Goal: Task Accomplishment & Management: Manage account settings

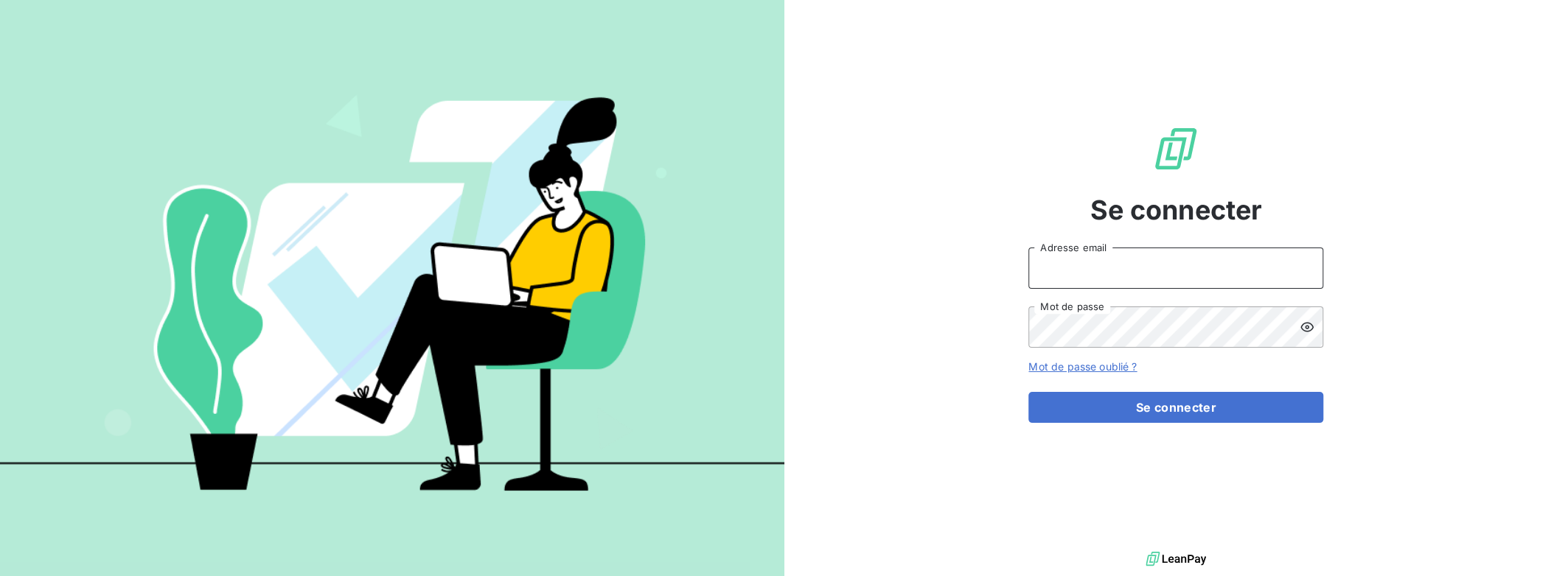
type input "[PERSON_NAME][EMAIL_ADDRESS][DOMAIN_NAME]"
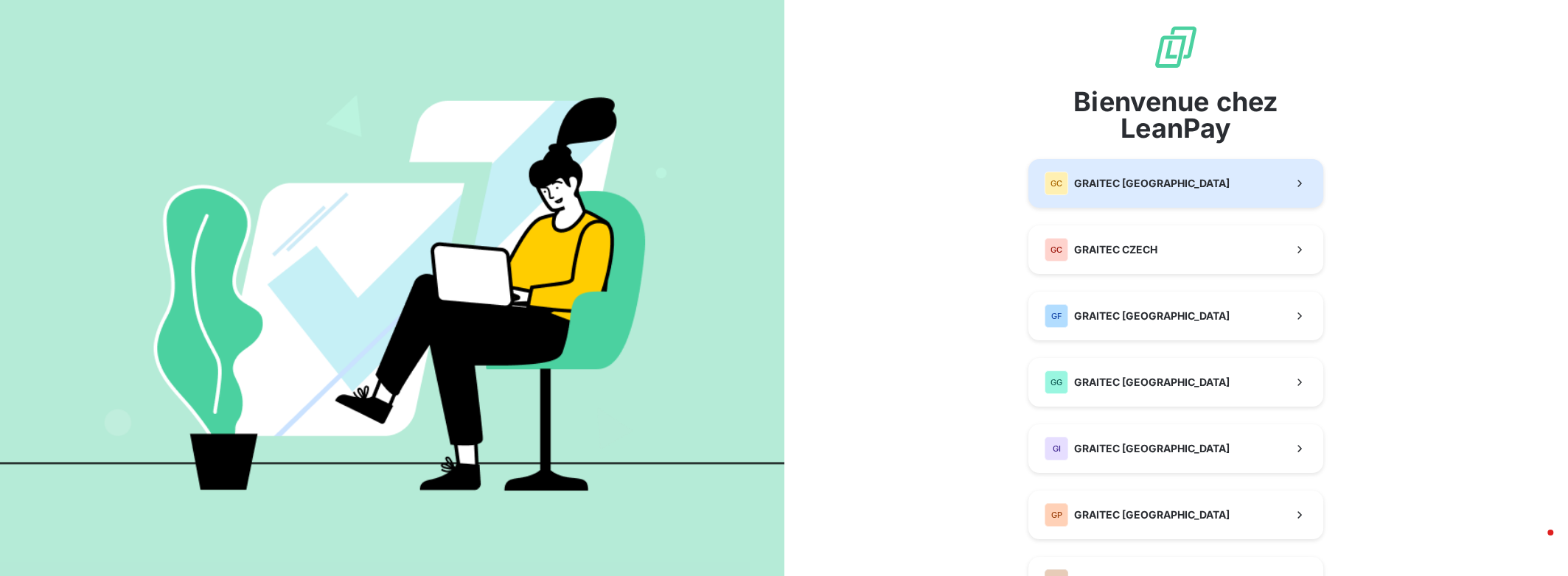
click at [1151, 179] on span "GRAITEC [GEOGRAPHIC_DATA]" at bounding box center [1151, 183] width 155 height 15
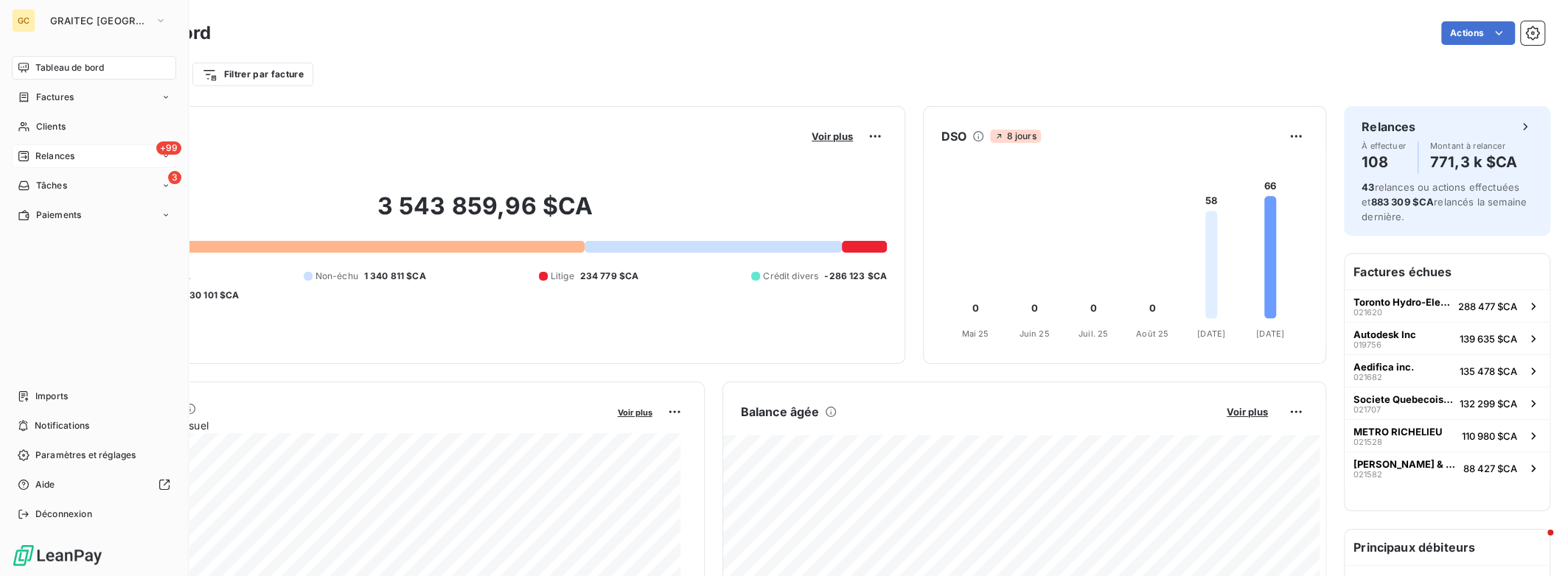
click at [69, 153] on span "Relances" at bounding box center [55, 156] width 39 height 13
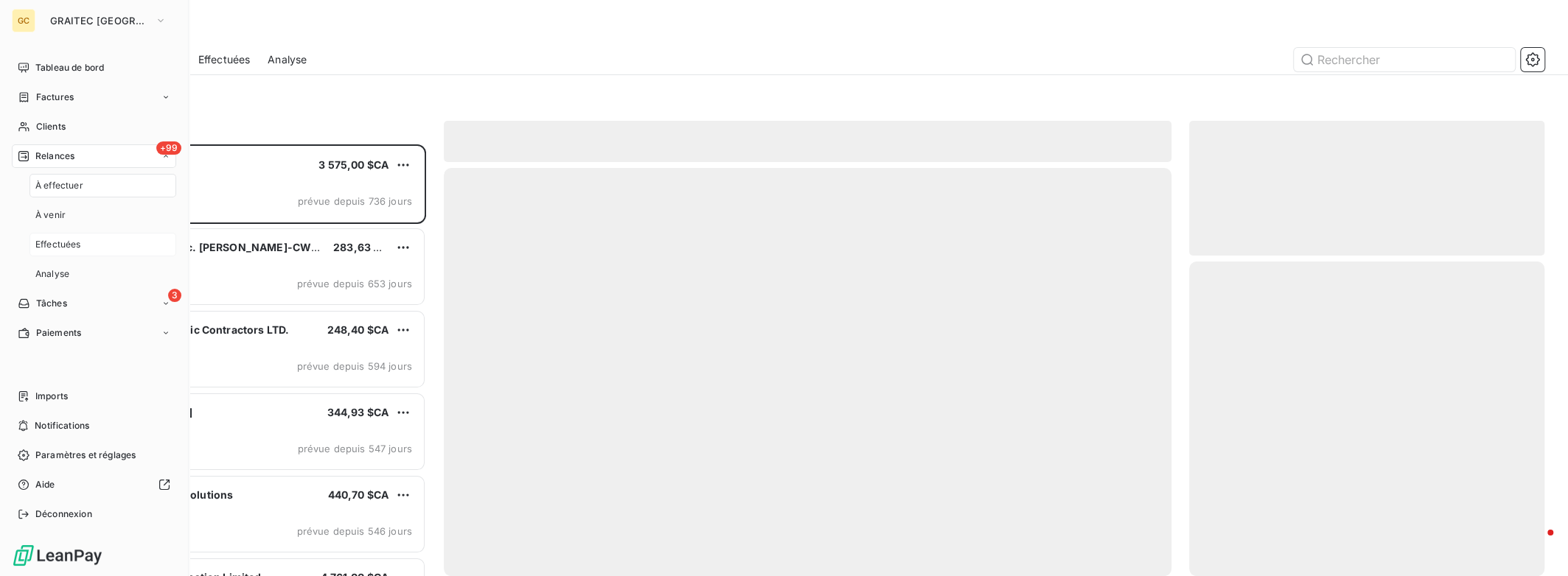
scroll to position [420, 344]
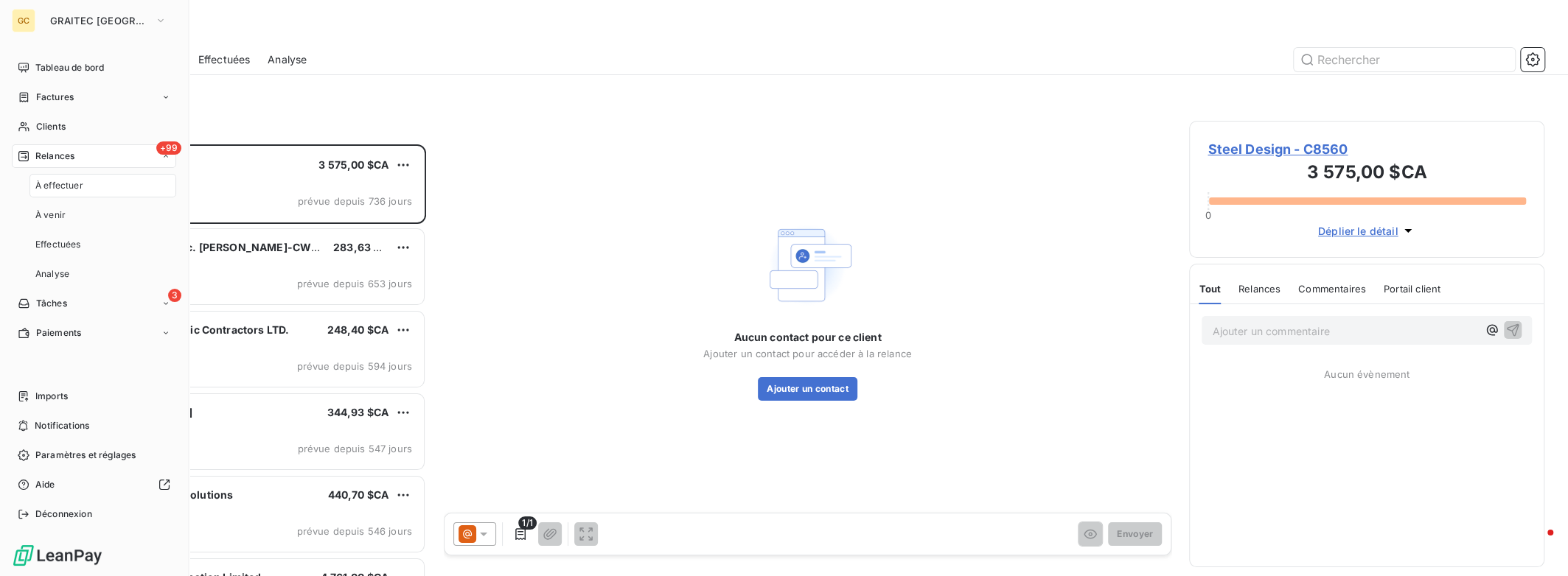
click at [256, 108] on div "Filtrer" at bounding box center [807, 98] width 1473 height 28
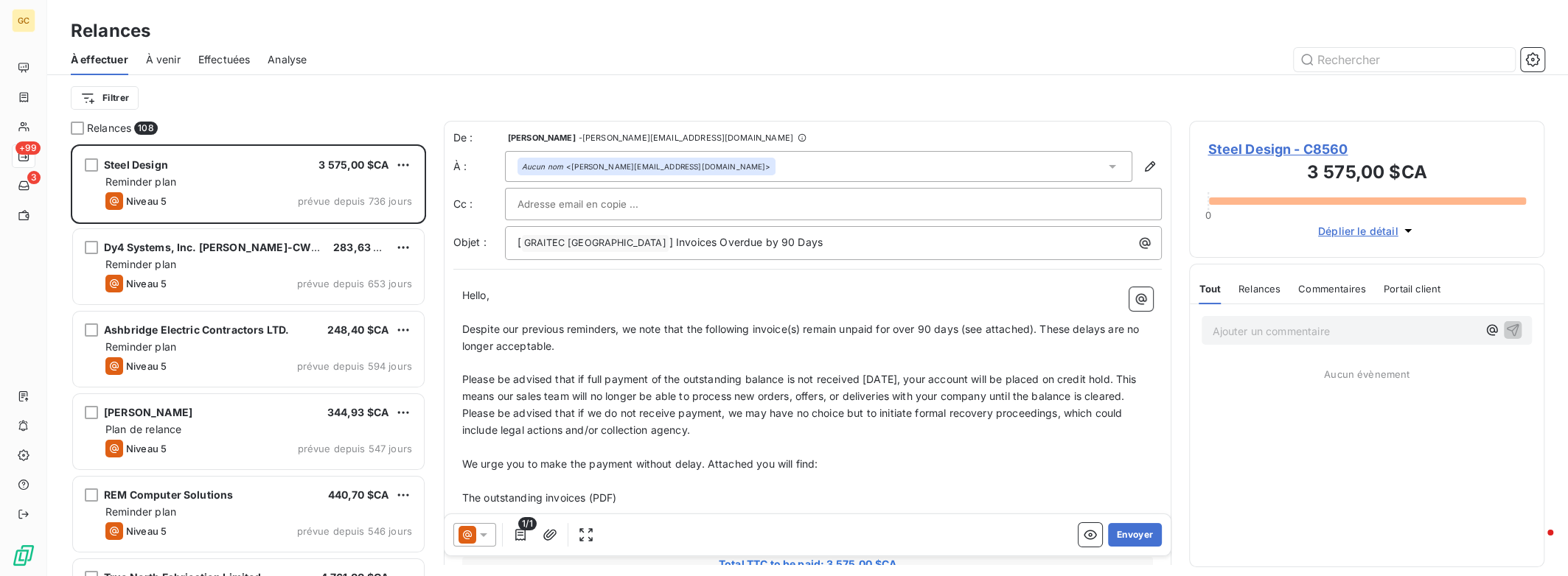
click at [226, 63] on span "Effectuées" at bounding box center [224, 59] width 52 height 15
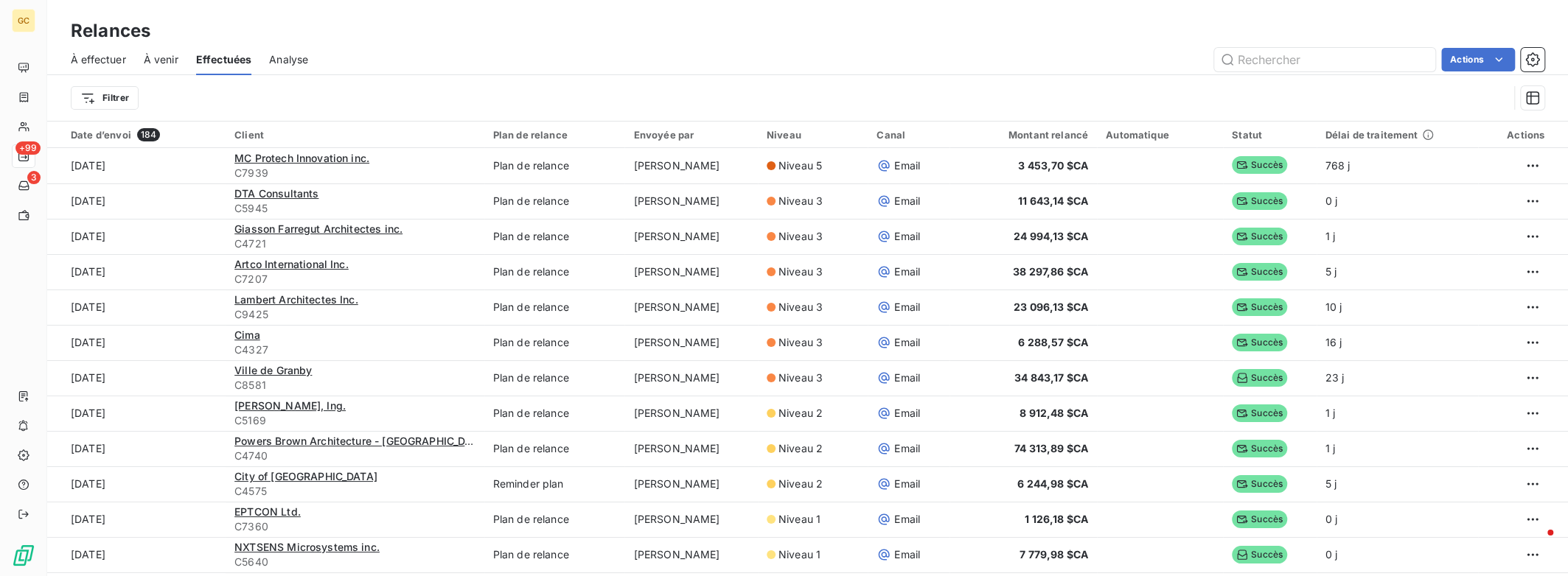
click at [115, 62] on span "À effectuer" at bounding box center [98, 59] width 55 height 15
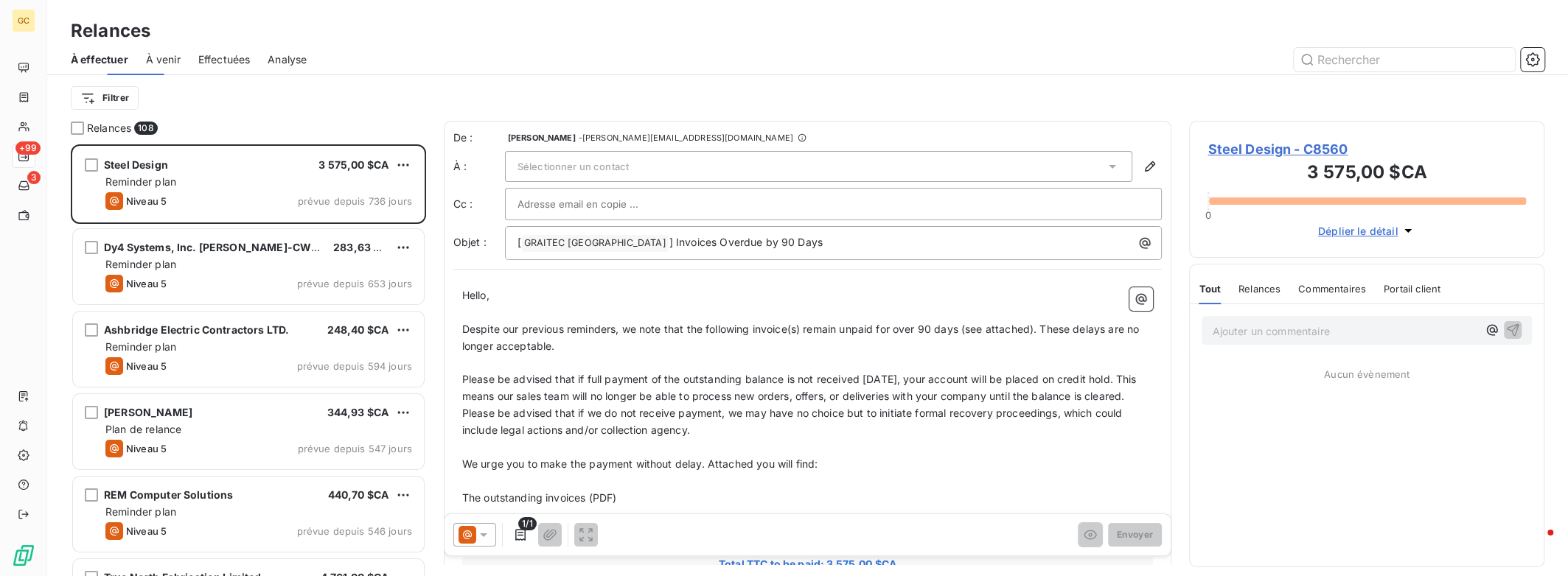
scroll to position [420, 344]
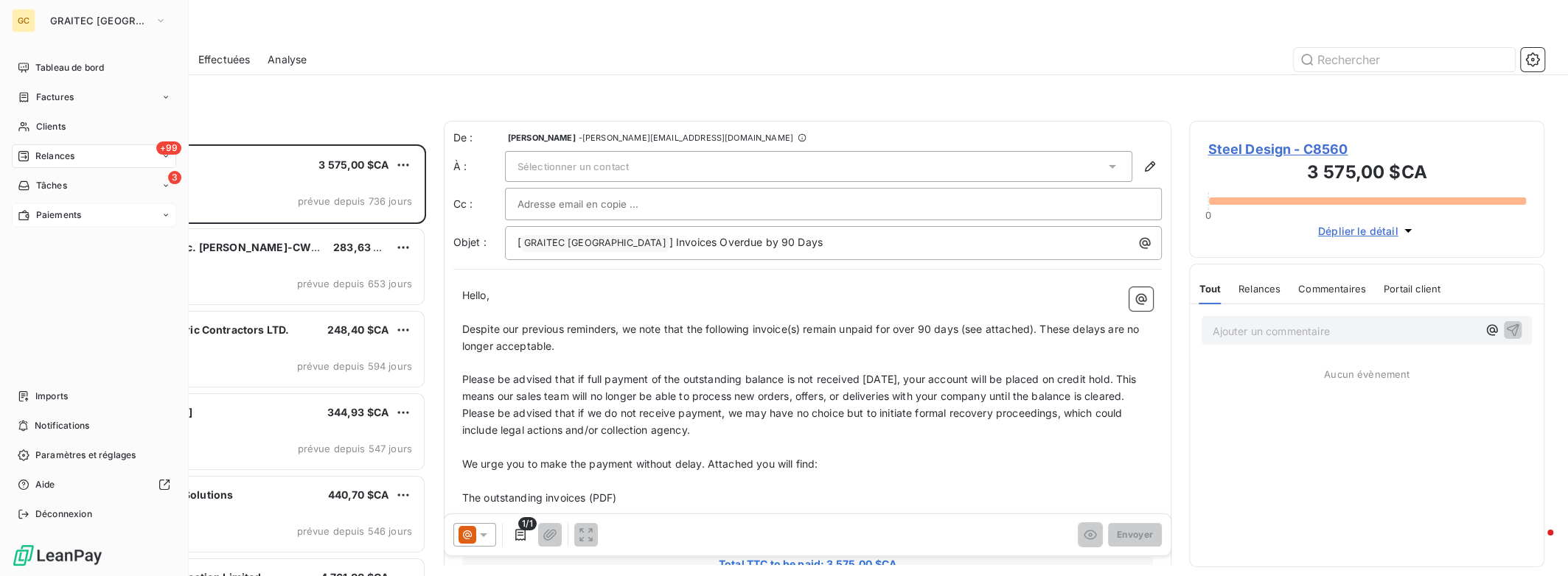
click at [56, 213] on span "Paiements" at bounding box center [59, 215] width 45 height 13
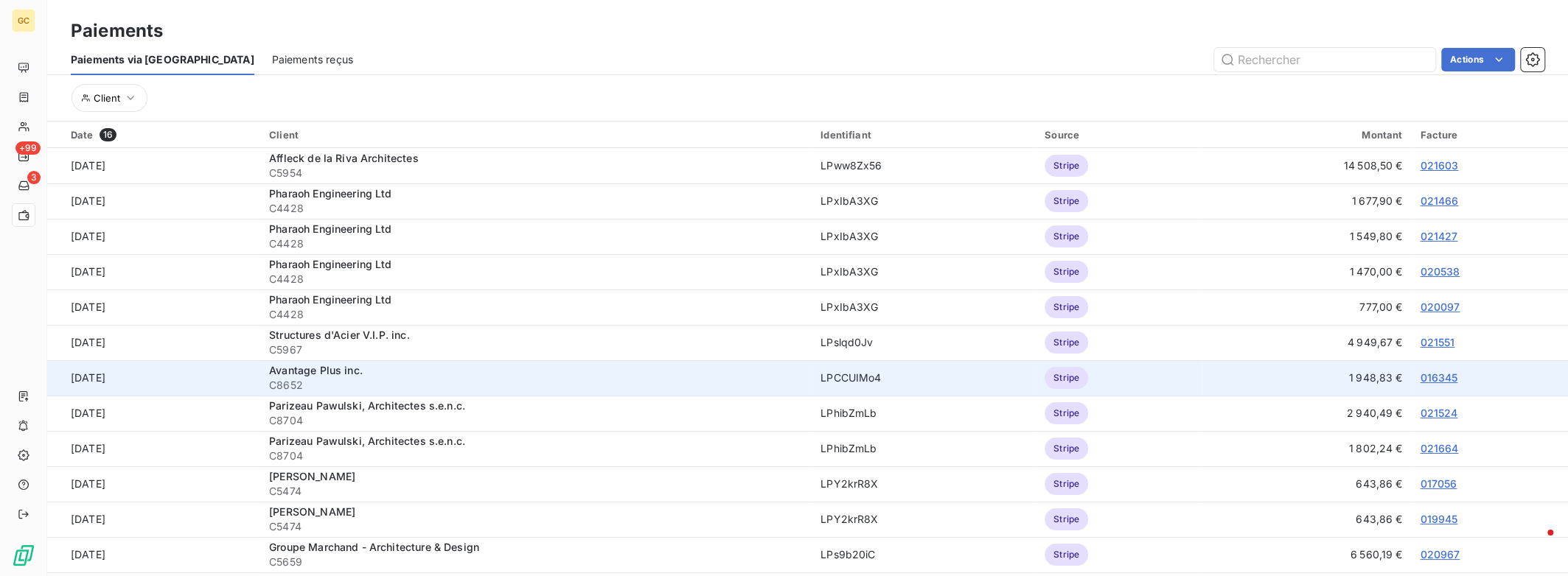
click at [1436, 376] on link "016345" at bounding box center [1438, 378] width 37 height 12
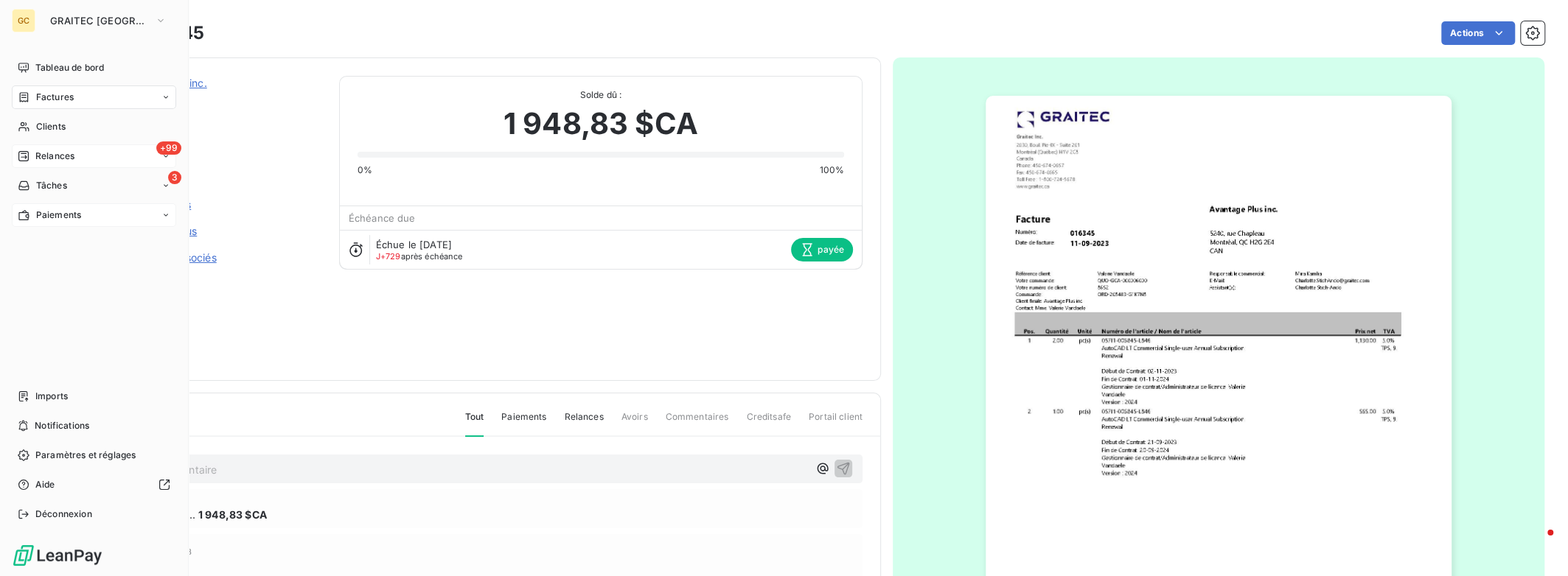
click at [66, 159] on span "Relances" at bounding box center [55, 156] width 39 height 13
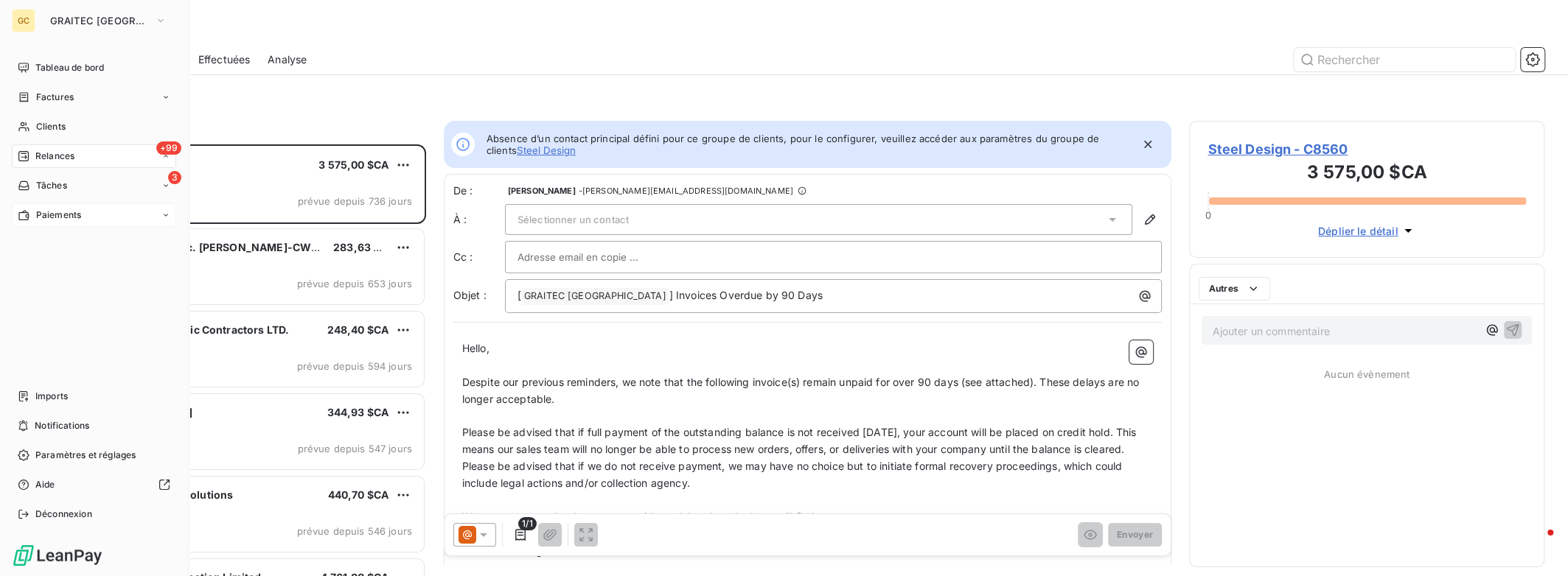
scroll to position [420, 344]
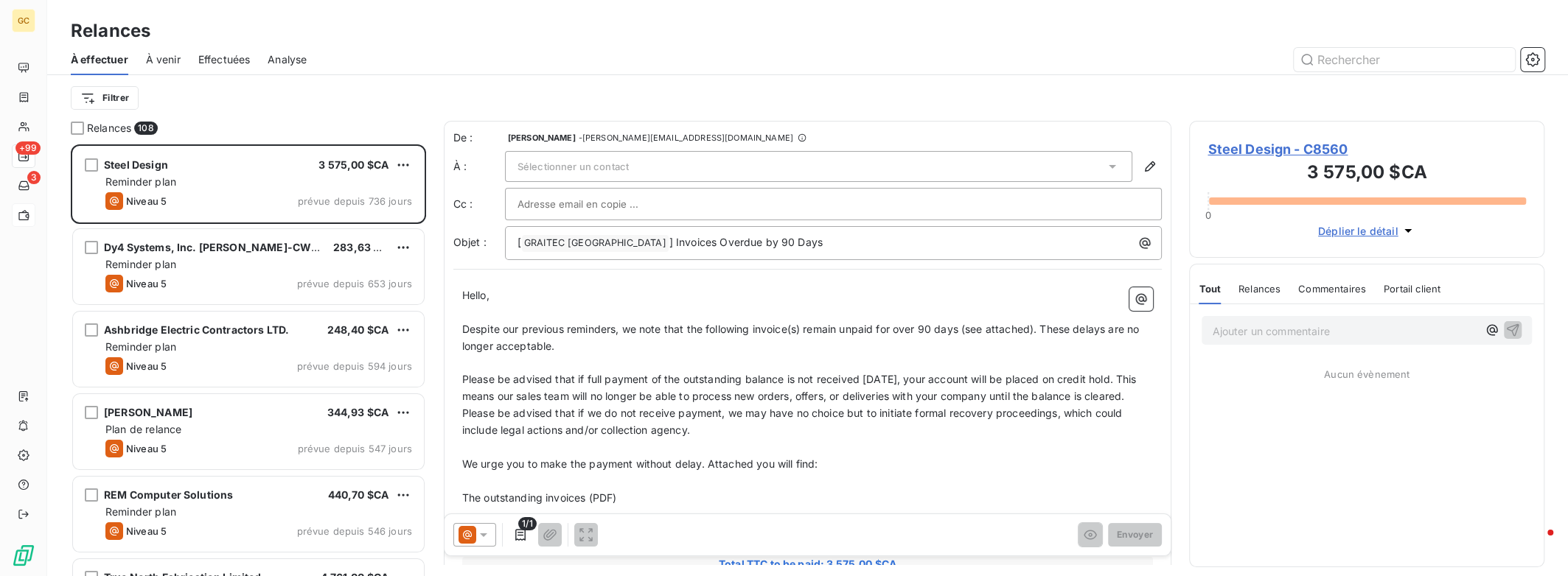
click at [237, 59] on span "Effectuées" at bounding box center [224, 59] width 52 height 15
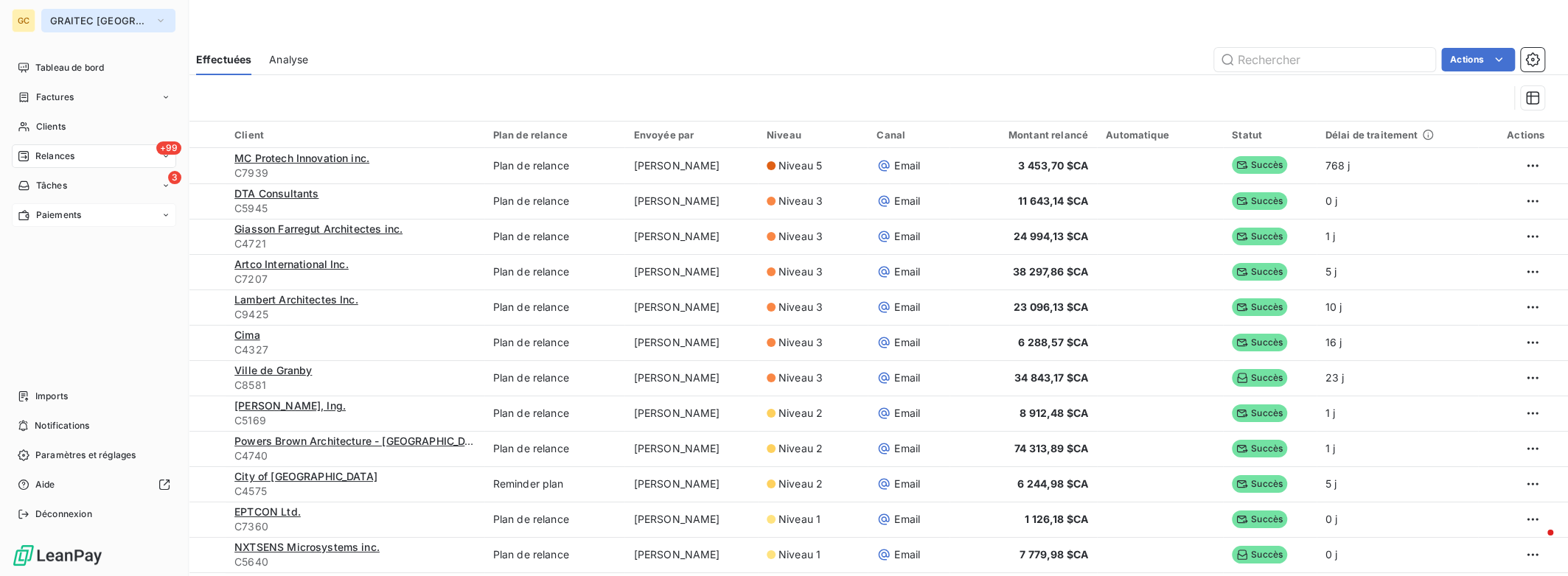
click at [130, 22] on span "GRAITEC [GEOGRAPHIC_DATA]" at bounding box center [99, 20] width 99 height 12
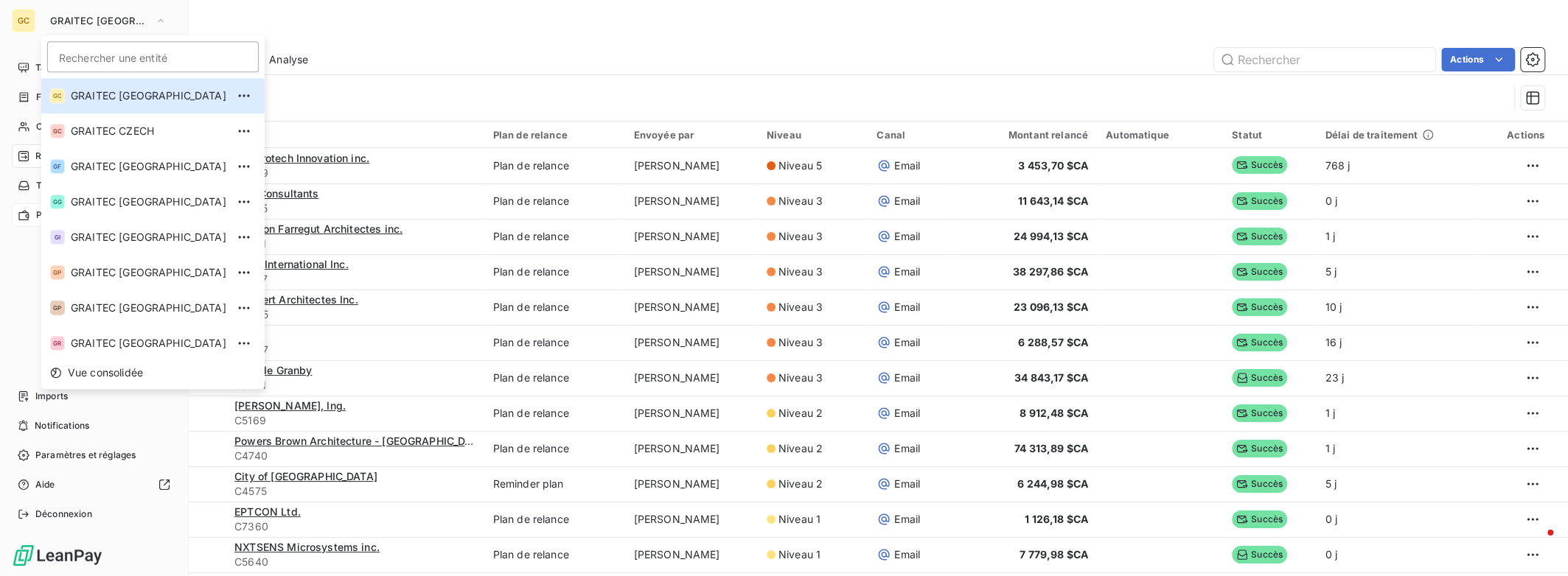
scroll to position [146, 0]
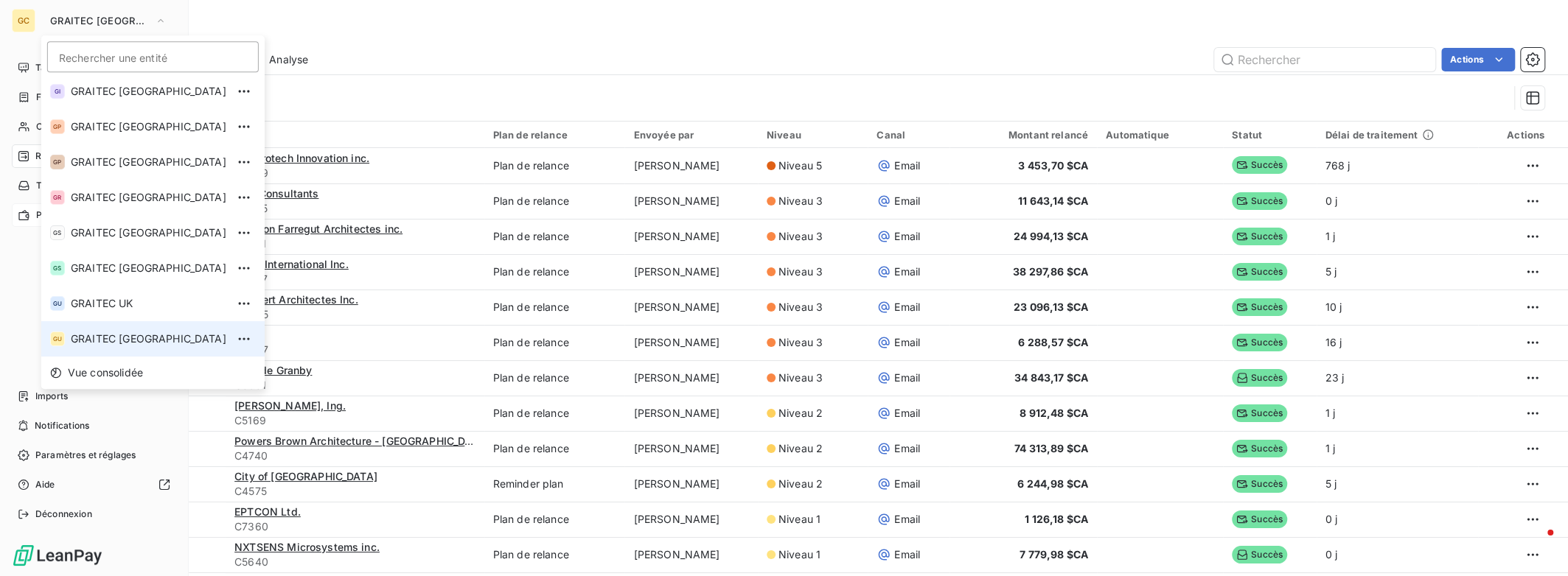
click at [119, 332] on span "GRAITEC [GEOGRAPHIC_DATA]" at bounding box center [148, 338] width 155 height 15
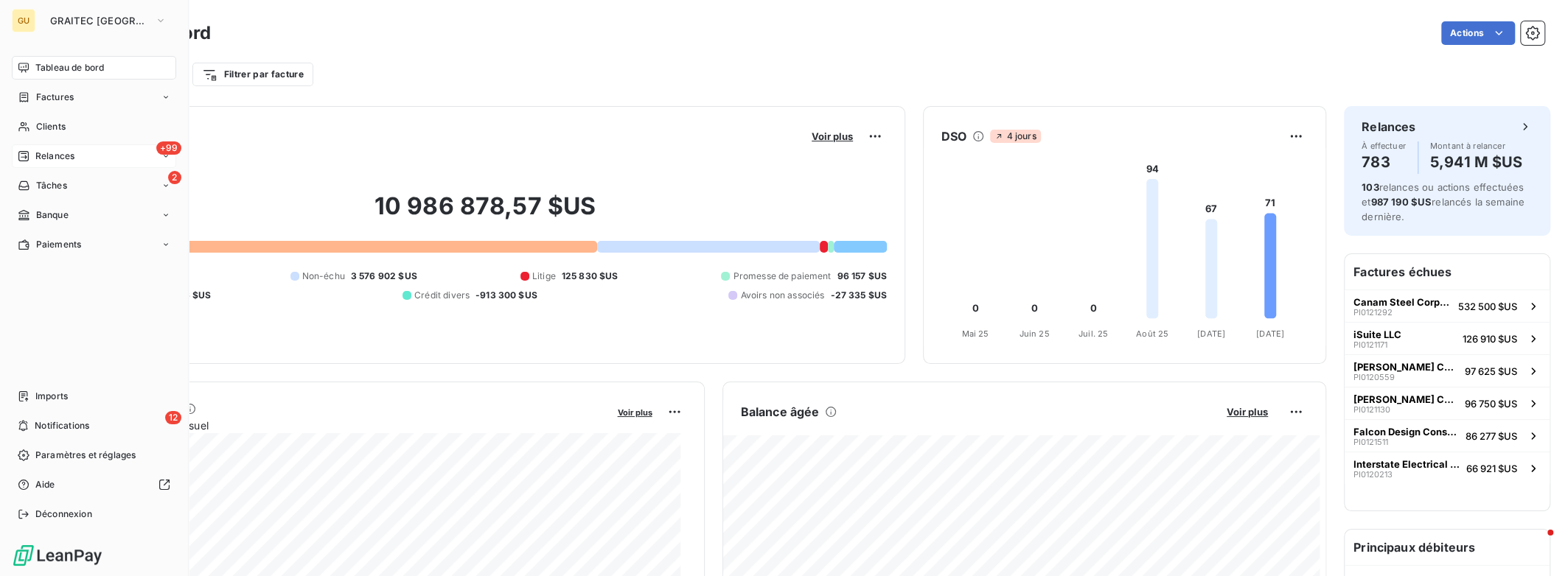
click at [128, 148] on div "+99 Relances" at bounding box center [94, 156] width 164 height 23
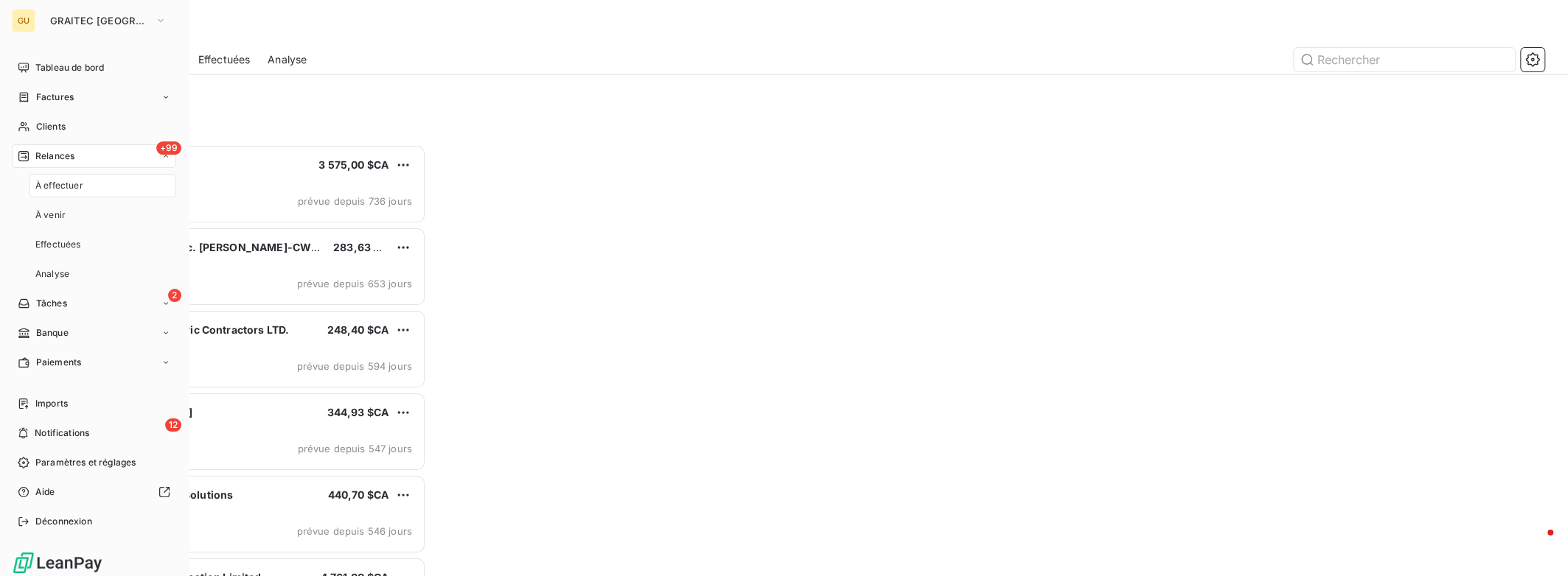
scroll to position [420, 344]
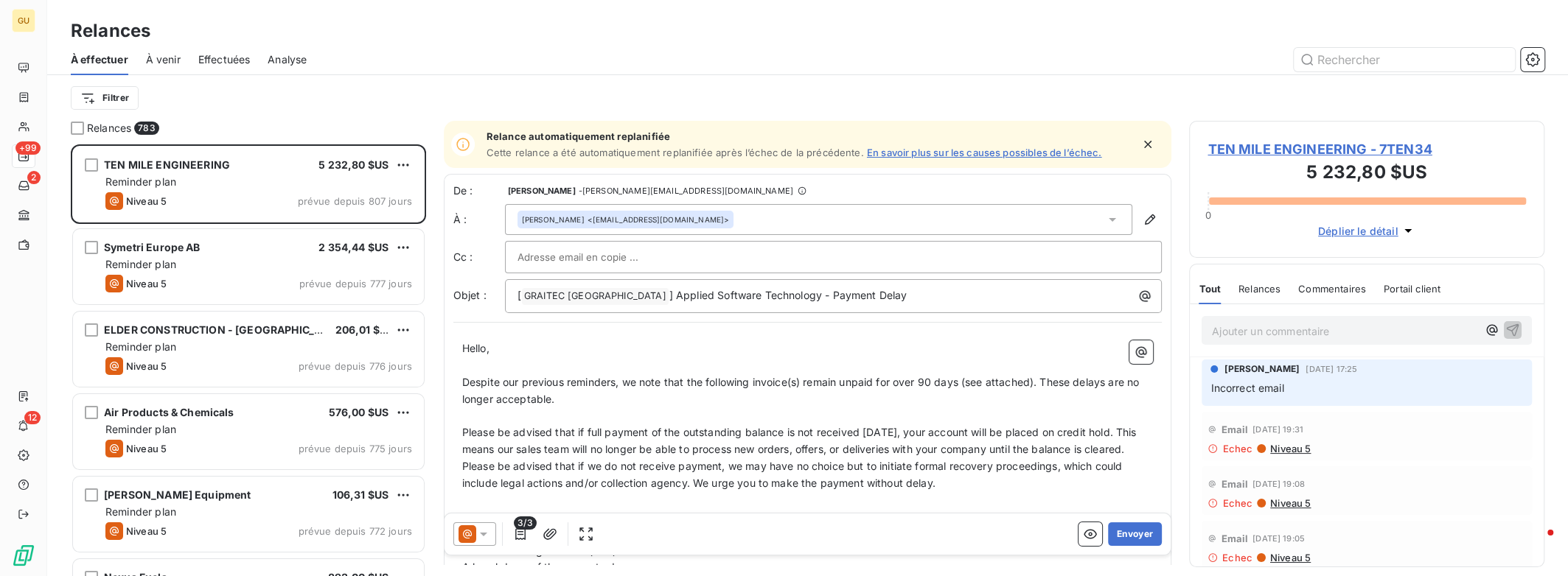
click at [216, 63] on span "Effectuées" at bounding box center [224, 59] width 52 height 15
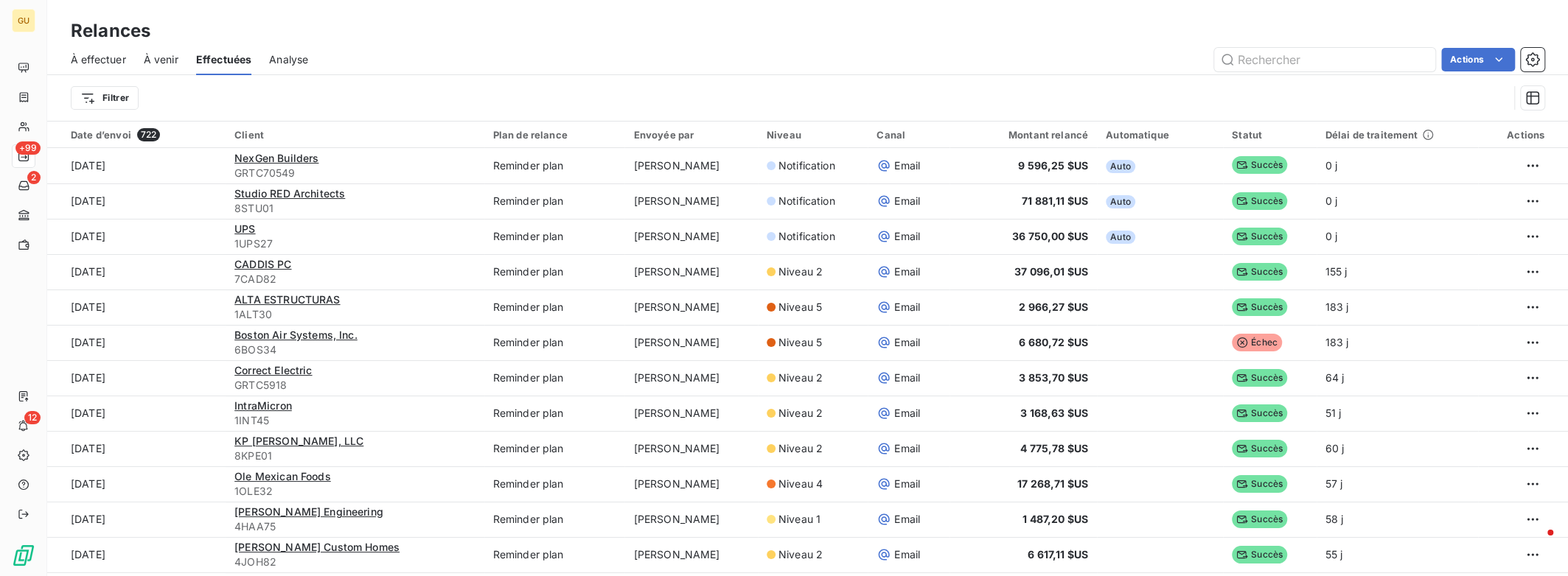
click at [116, 58] on span "À effectuer" at bounding box center [98, 59] width 55 height 15
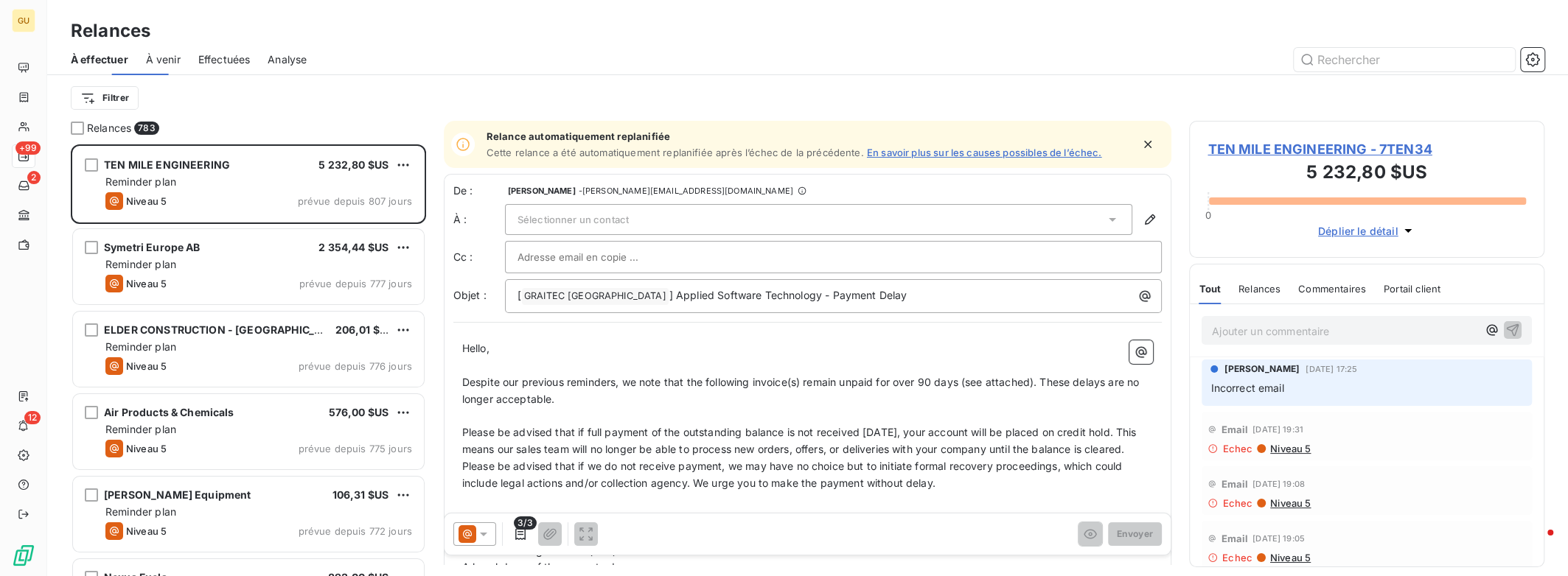
scroll to position [420, 344]
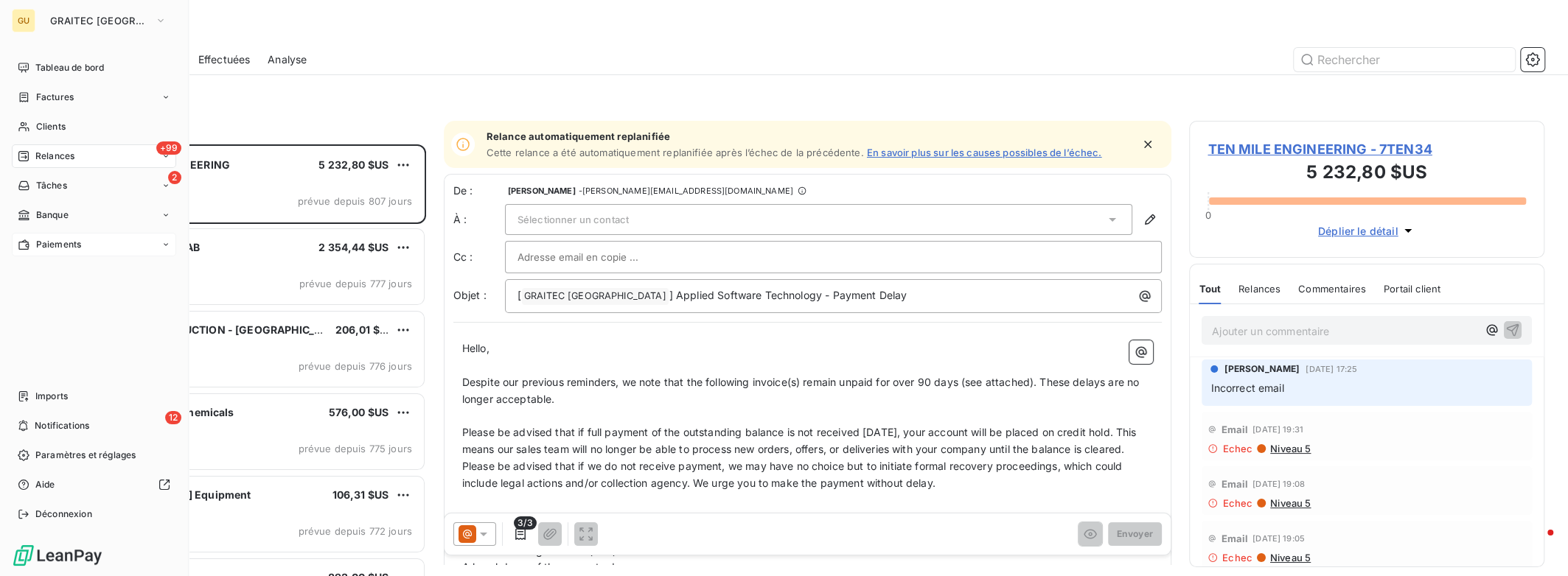
click at [88, 243] on div "Paiements" at bounding box center [94, 244] width 164 height 23
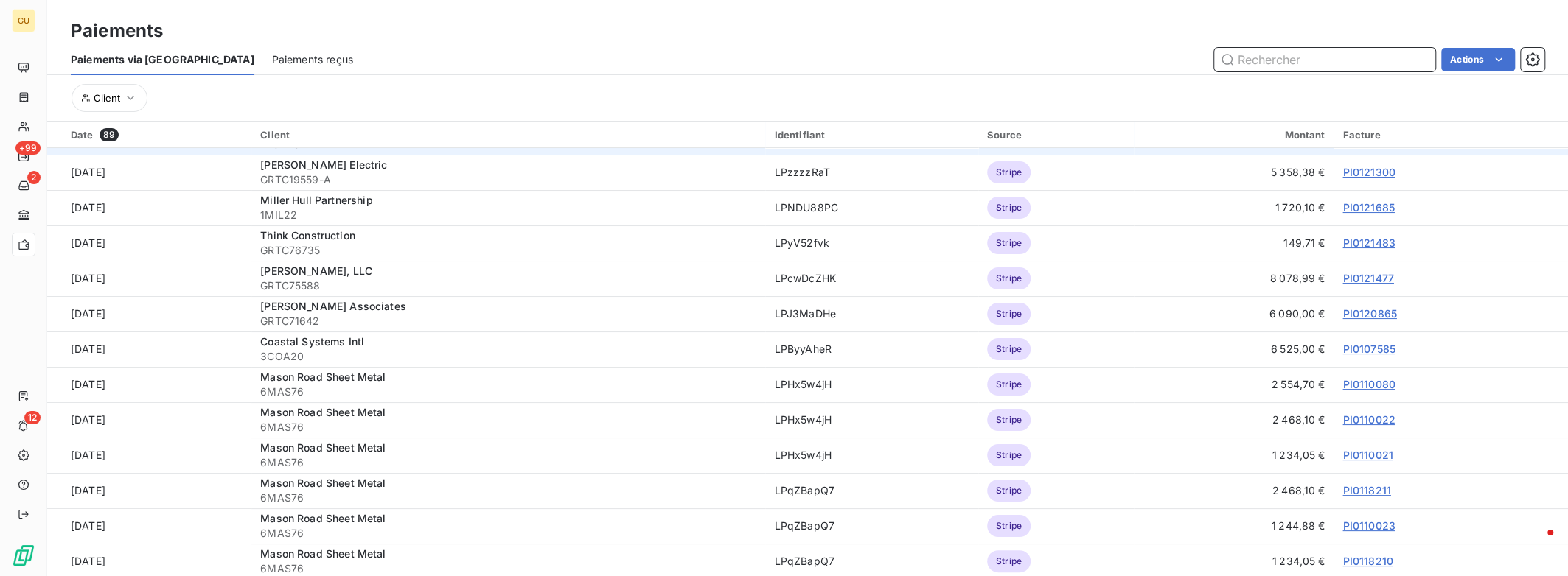
scroll to position [196, 0]
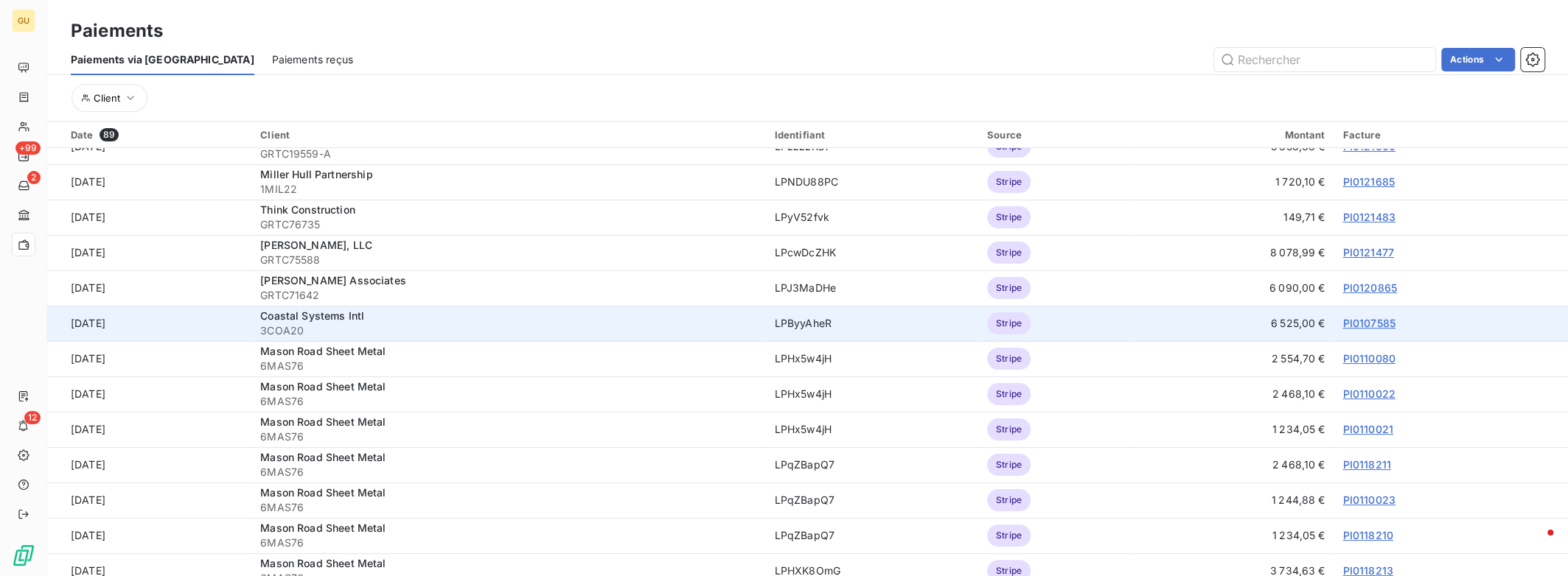
click at [1361, 325] on link "PI0107585" at bounding box center [1368, 322] width 52 height 12
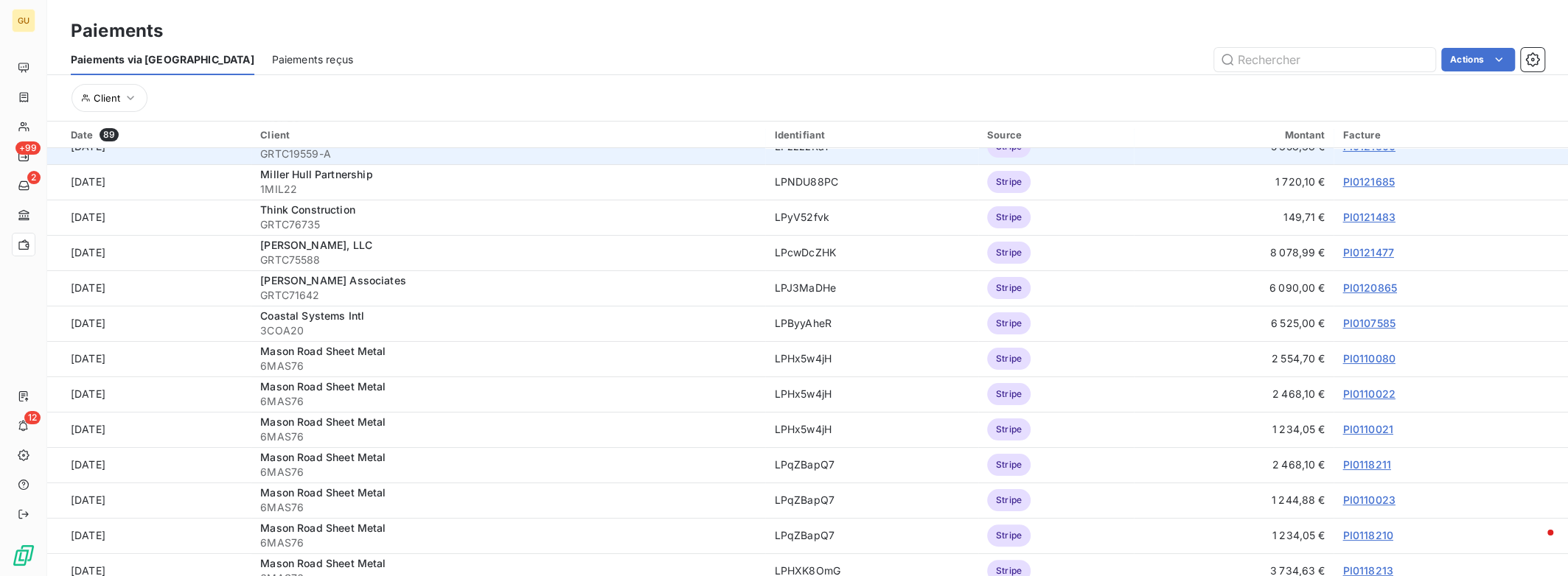
scroll to position [392, 0]
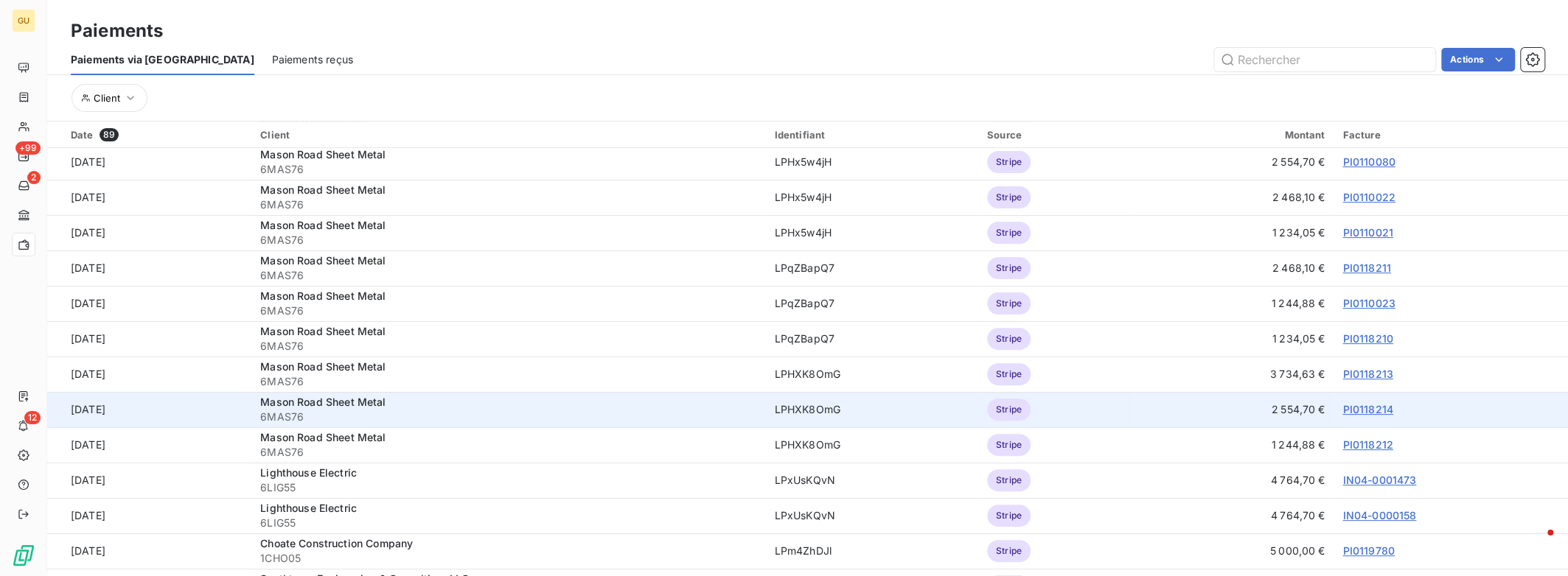
click at [1365, 409] on link "PI0118214" at bounding box center [1367, 409] width 50 height 12
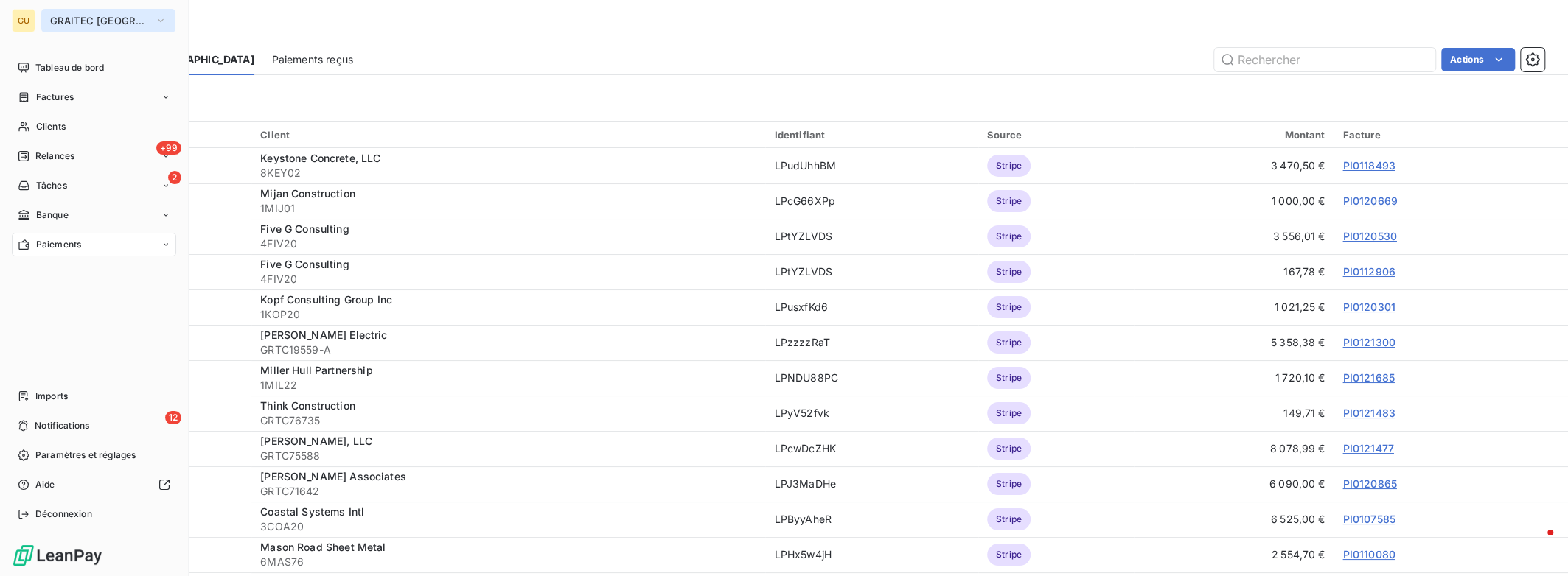
click at [104, 24] on span "GRAITEC [GEOGRAPHIC_DATA]" at bounding box center [99, 20] width 99 height 12
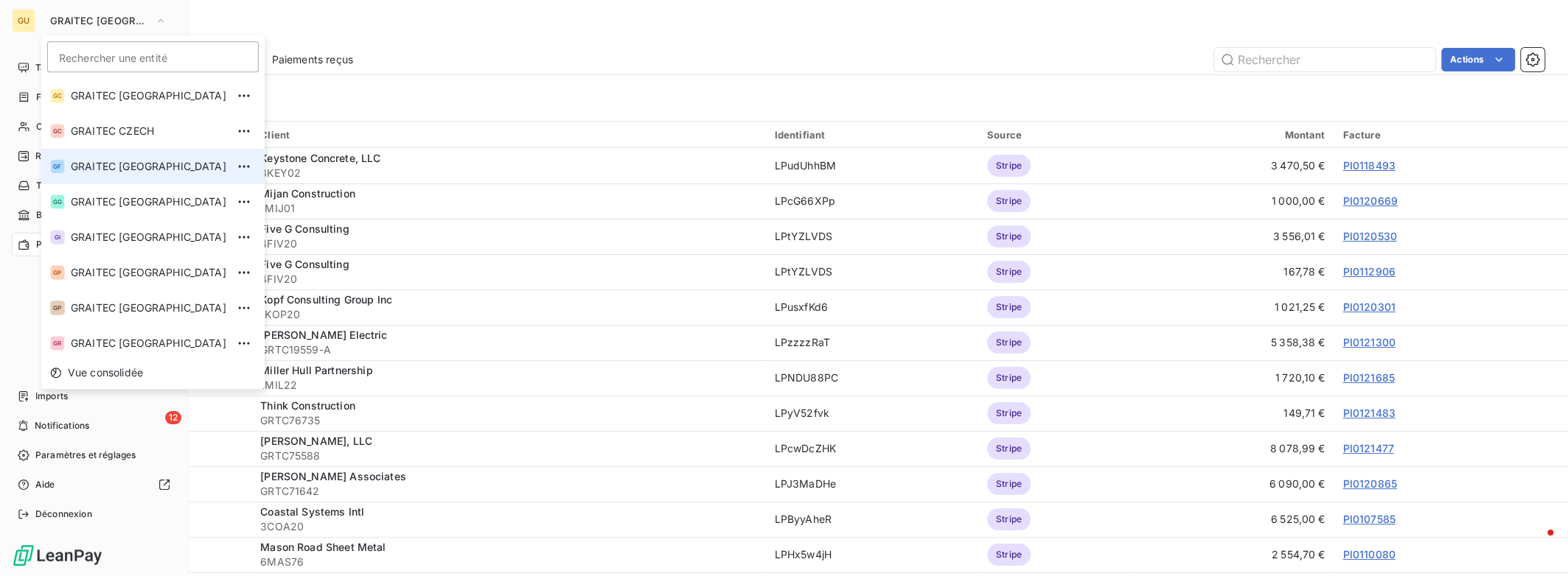
click at [123, 161] on span "GRAITEC [GEOGRAPHIC_DATA]" at bounding box center [148, 166] width 155 height 15
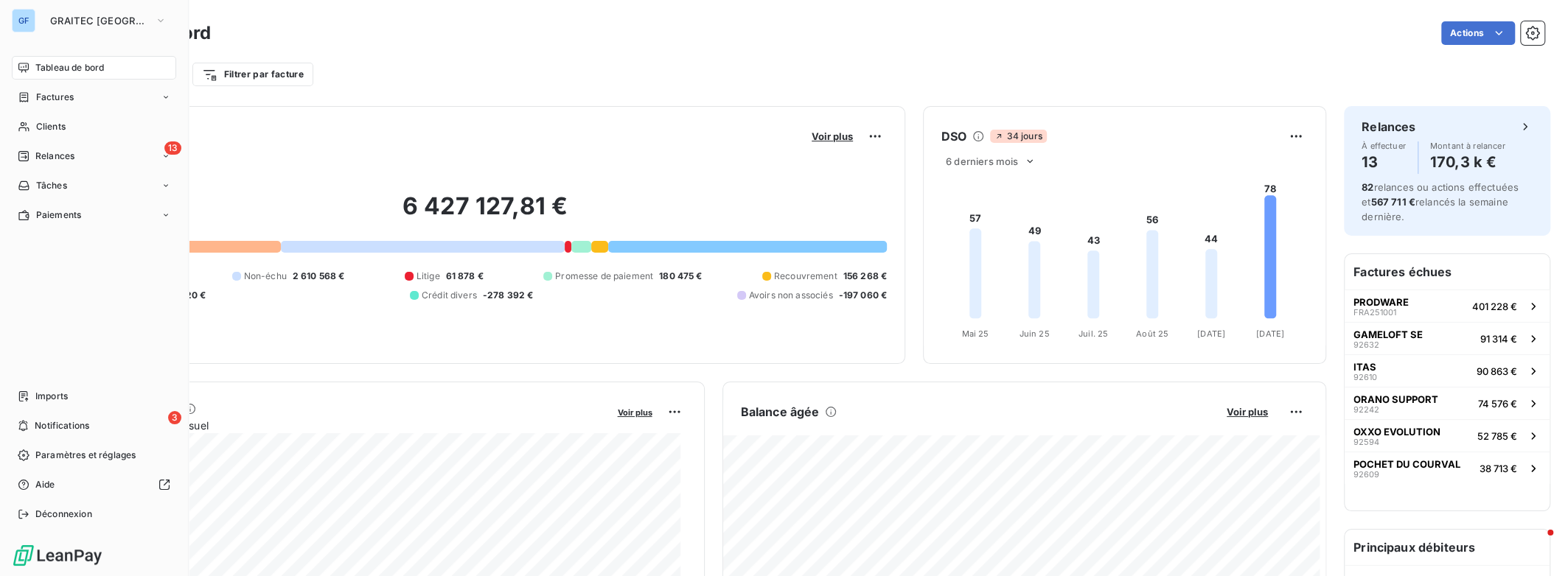
click at [369, 298] on div "Échu 1 328 871 € Non-échu 2 610 568 € Litige 61 878 € Promesse de paiement 180 …" at bounding box center [484, 286] width 803 height 33
click at [267, 176] on div "6 427 127,81 € 0 Échu 1 328 871 € Non-échu 2 610 568 € Litige 61 878 € Promesse…" at bounding box center [484, 247] width 803 height 198
click at [625, 155] on div "6 427 127,81 € 0 Échu 1 328 871 € Non-échu 2 610 568 € Litige 61 878 € Promesse…" at bounding box center [484, 247] width 803 height 198
click at [227, 190] on div "6 427 127,81 € 0 Échu 1 328 871 € Non-échu 2 610 568 € Litige 61 878 € Promesse…" at bounding box center [484, 247] width 803 height 198
click at [70, 157] on span "Relances" at bounding box center [55, 156] width 39 height 13
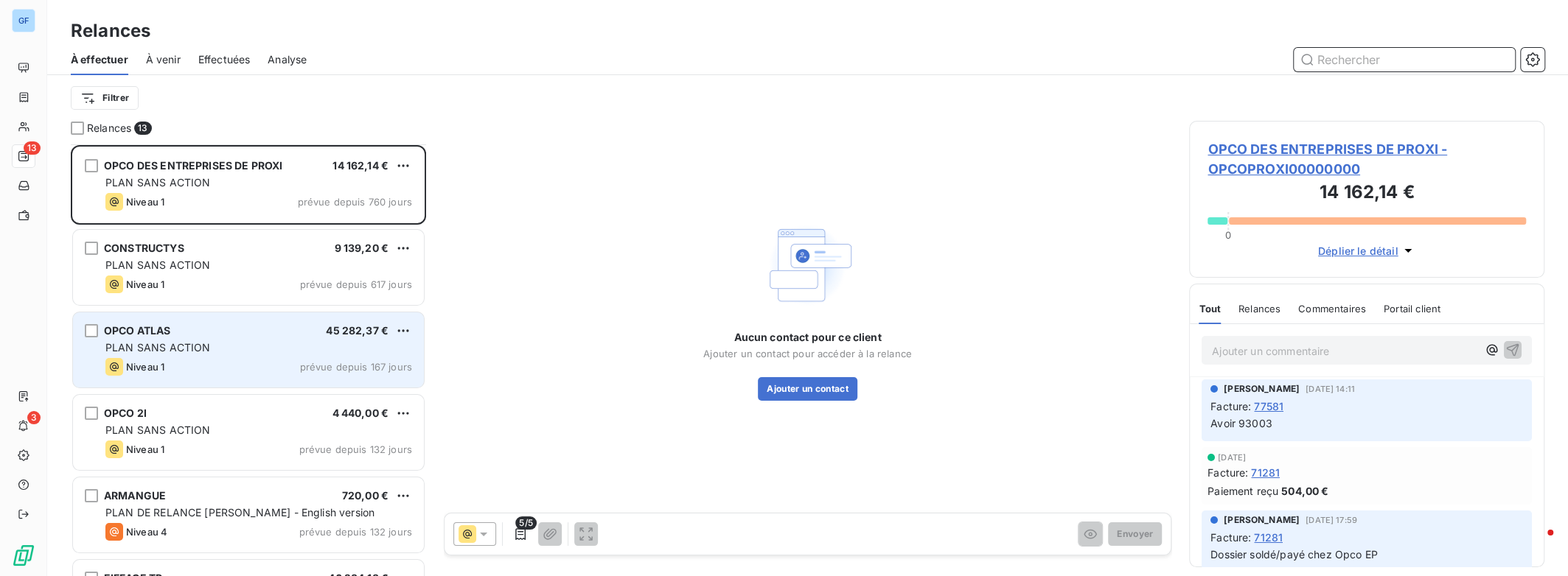
scroll to position [197, 0]
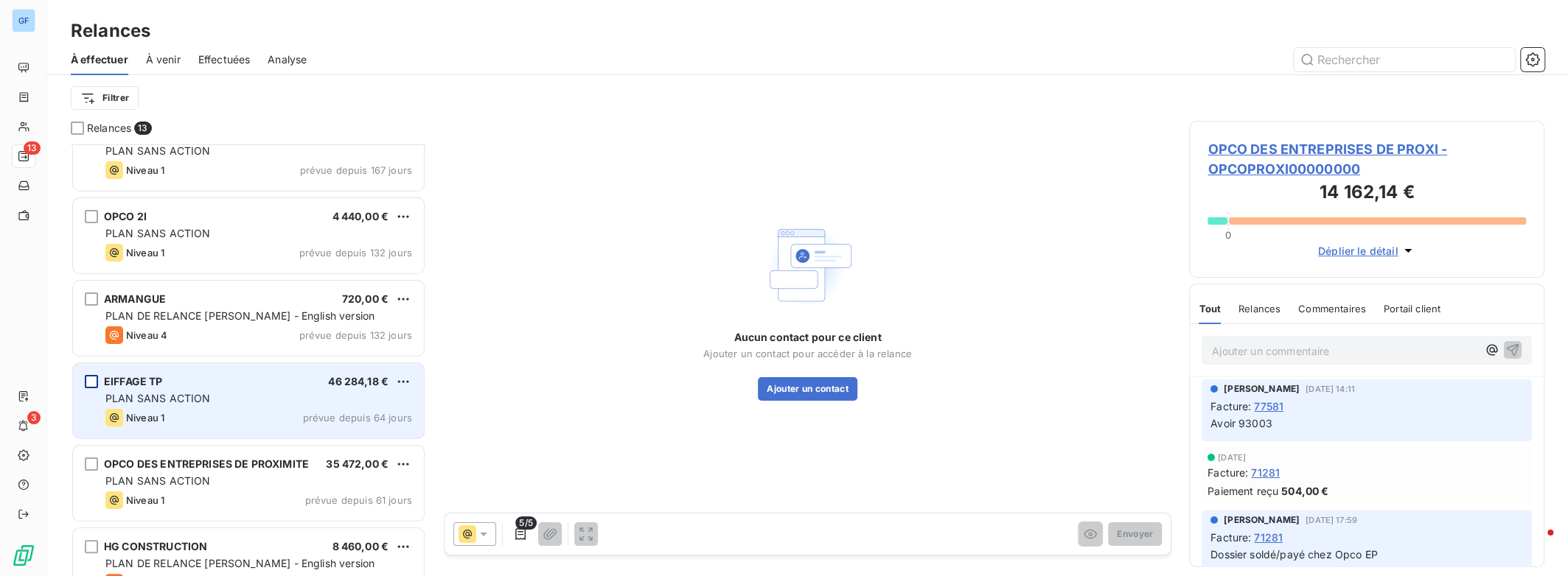
click at [92, 383] on div "grid" at bounding box center [91, 381] width 13 height 13
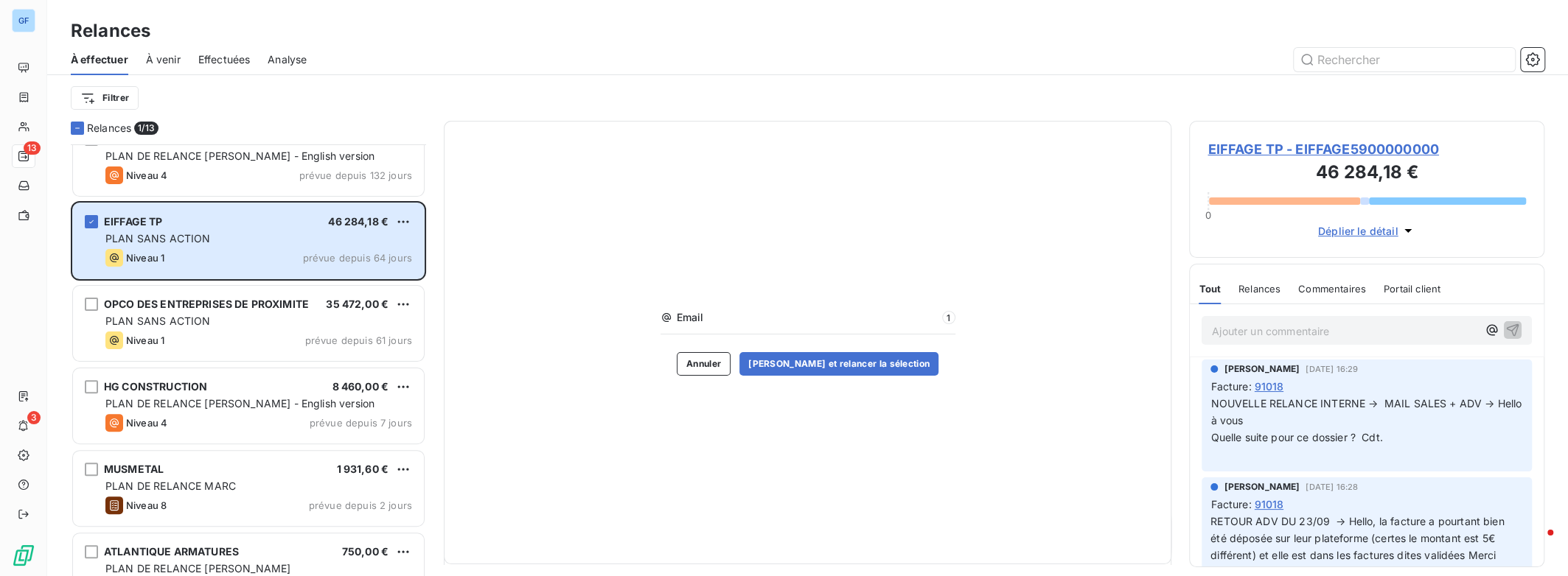
scroll to position [393, 0]
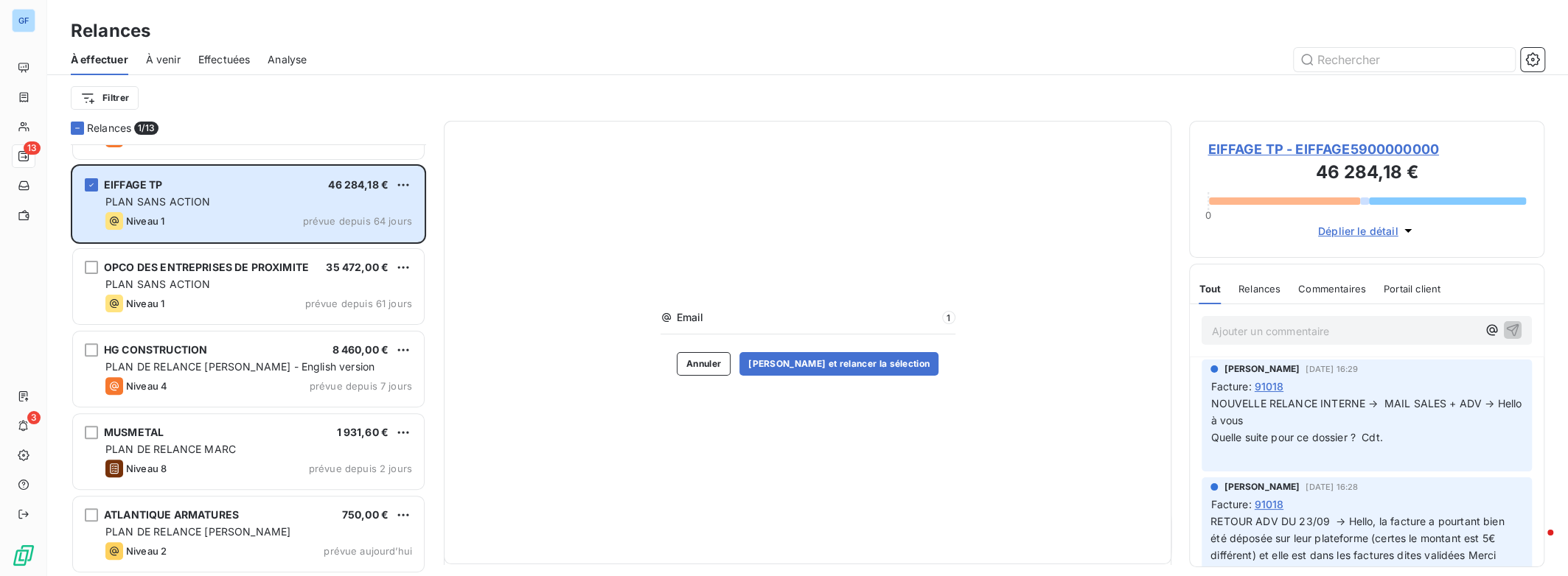
click at [1304, 147] on span "EIFFAGE TP - EIFFAGE5900000000" at bounding box center [1366, 150] width 318 height 20
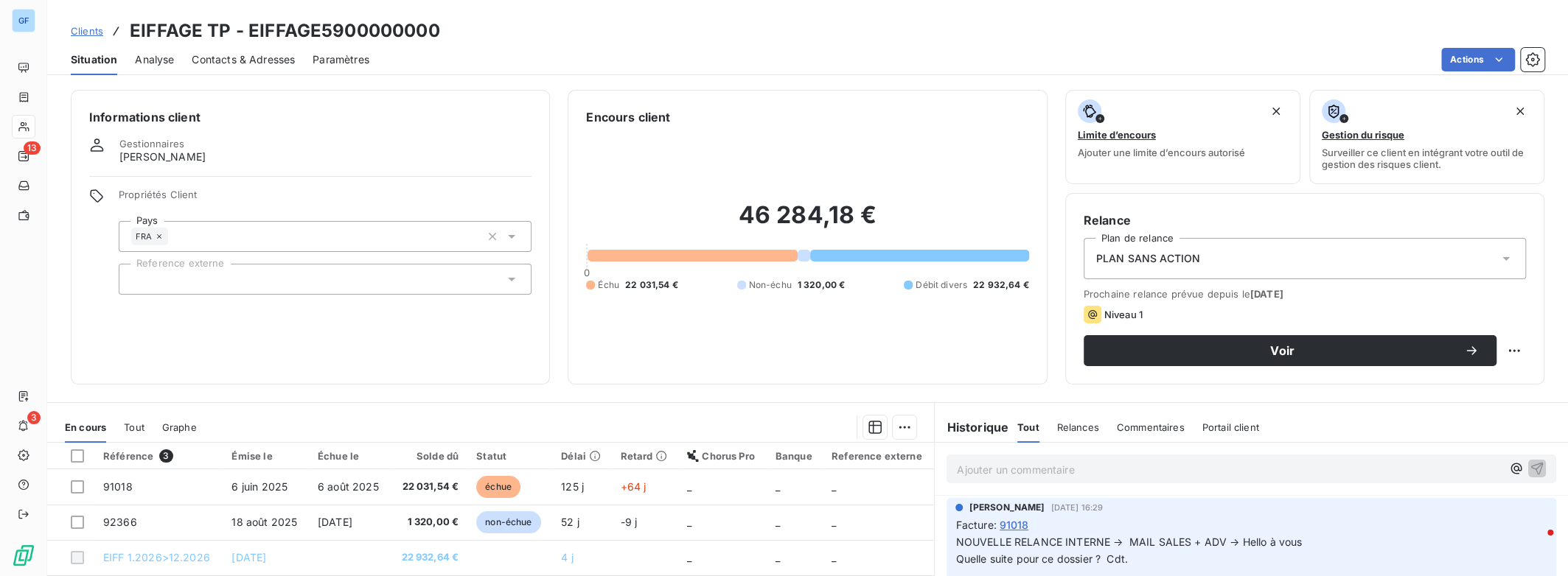
scroll to position [194, 0]
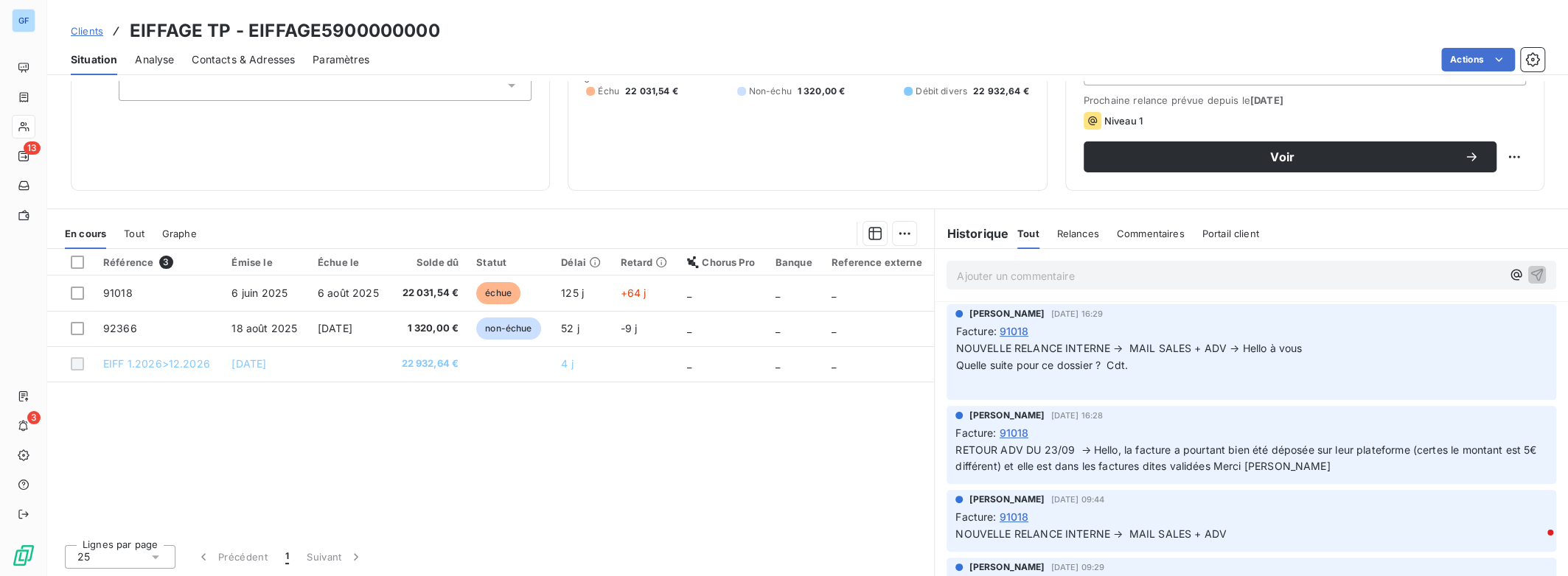
click at [1133, 273] on p "Ajouter un commentaire ﻿" at bounding box center [1229, 276] width 545 height 19
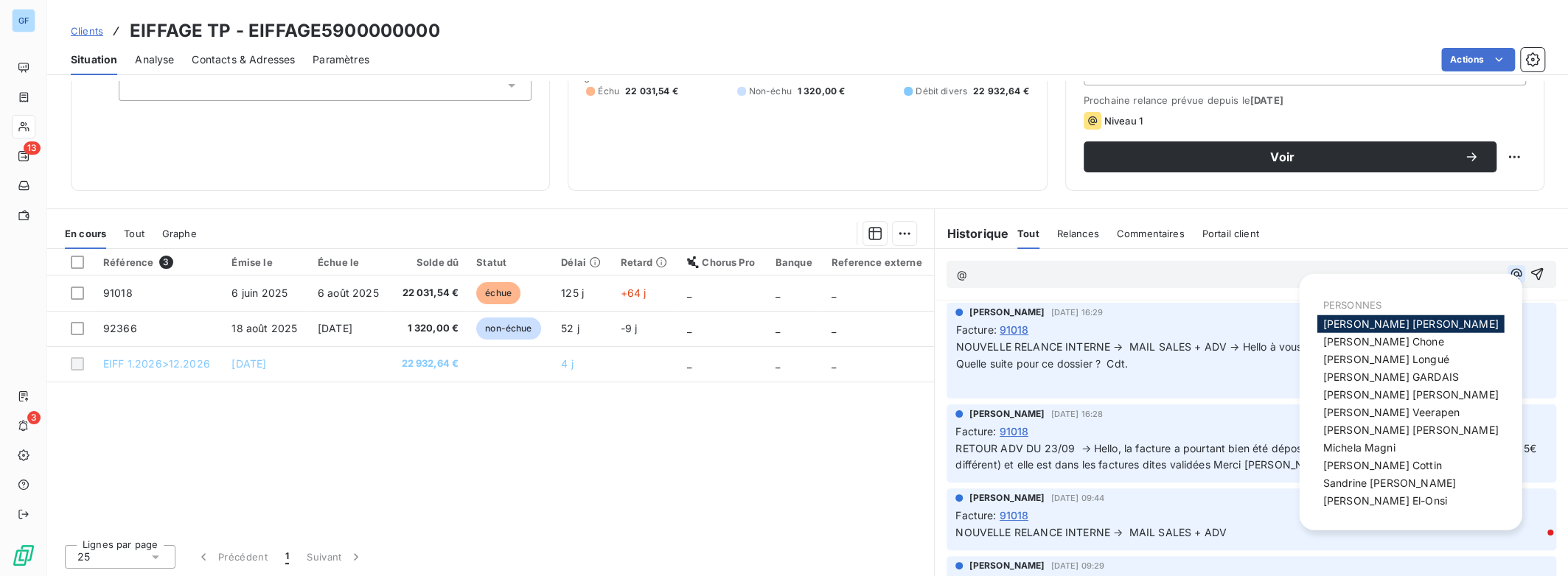
click at [1511, 273] on icon "button" at bounding box center [1516, 274] width 11 height 11
click at [1345, 426] on span "[PERSON_NAME]" at bounding box center [1411, 429] width 175 height 12
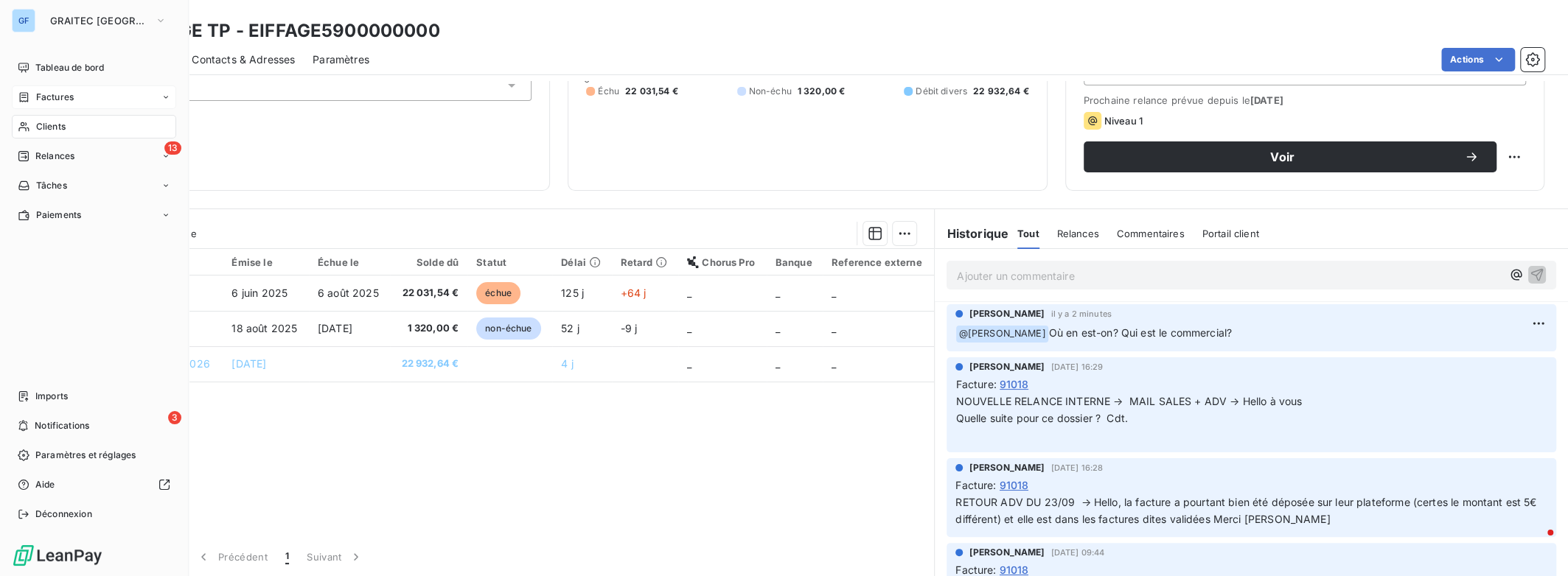
click at [104, 98] on div "Factures" at bounding box center [94, 97] width 164 height 23
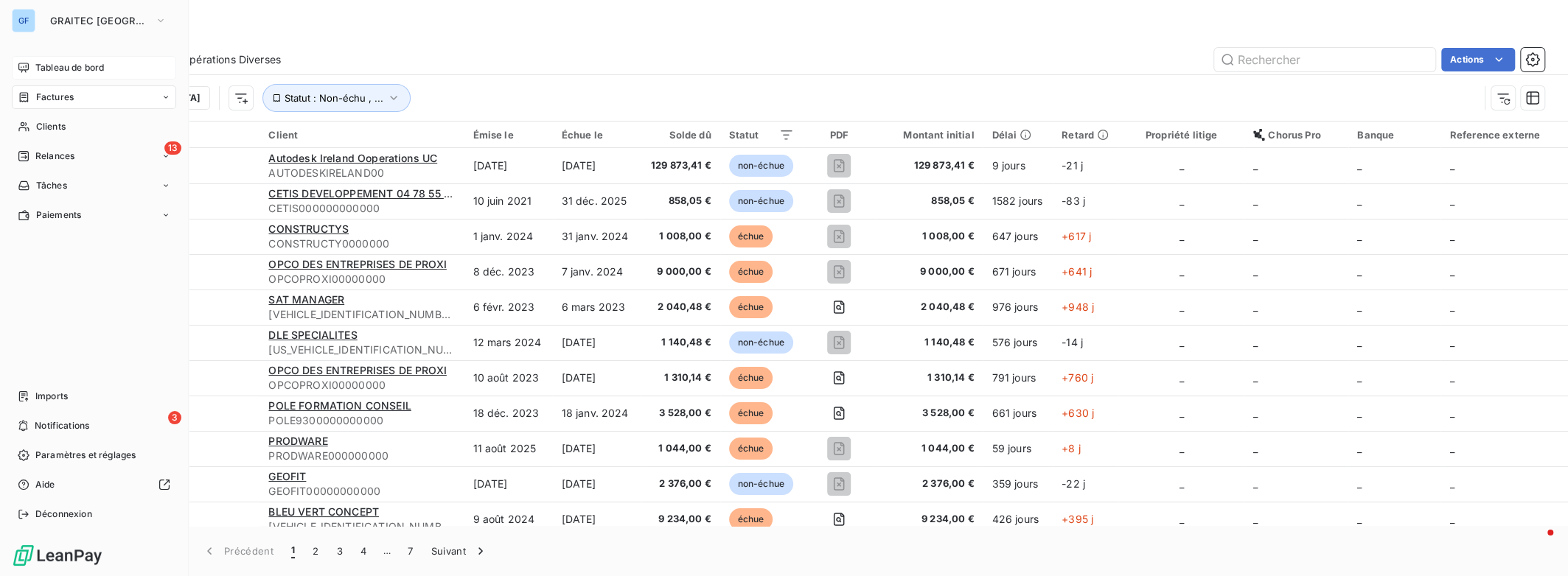
click at [37, 67] on span "Tableau de bord" at bounding box center [70, 67] width 68 height 13
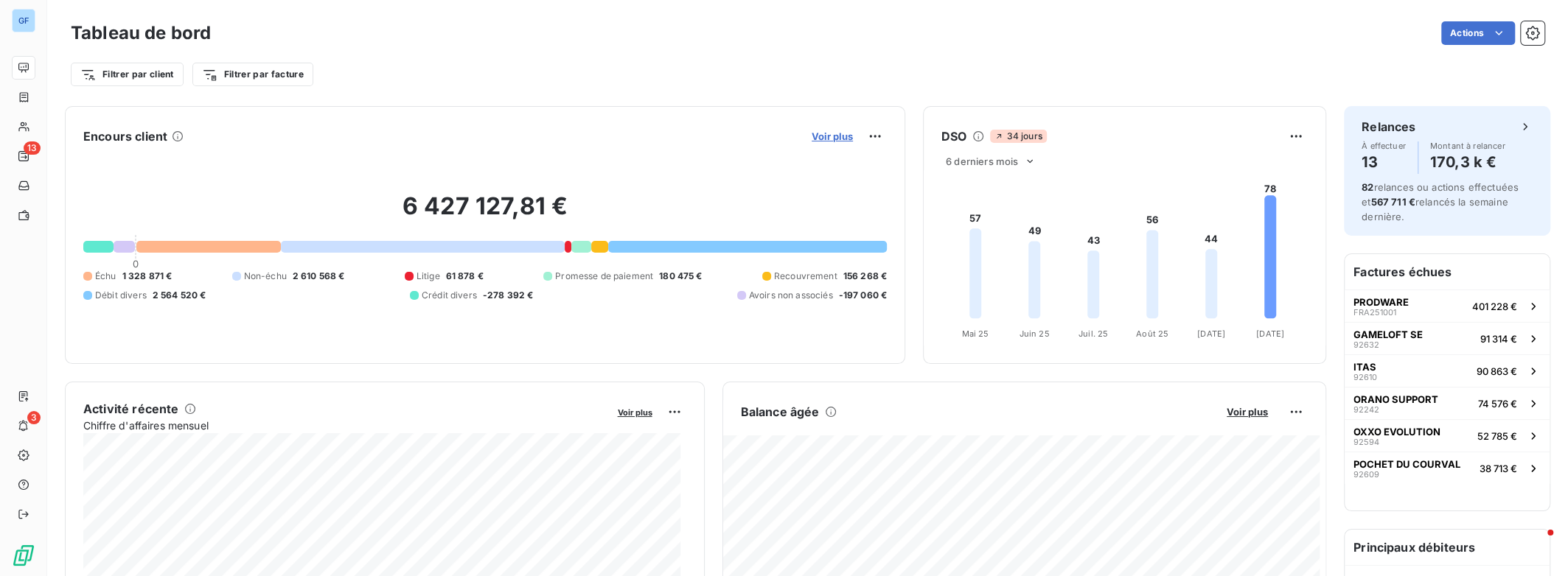
click at [829, 132] on span "Voir plus" at bounding box center [832, 136] width 41 height 12
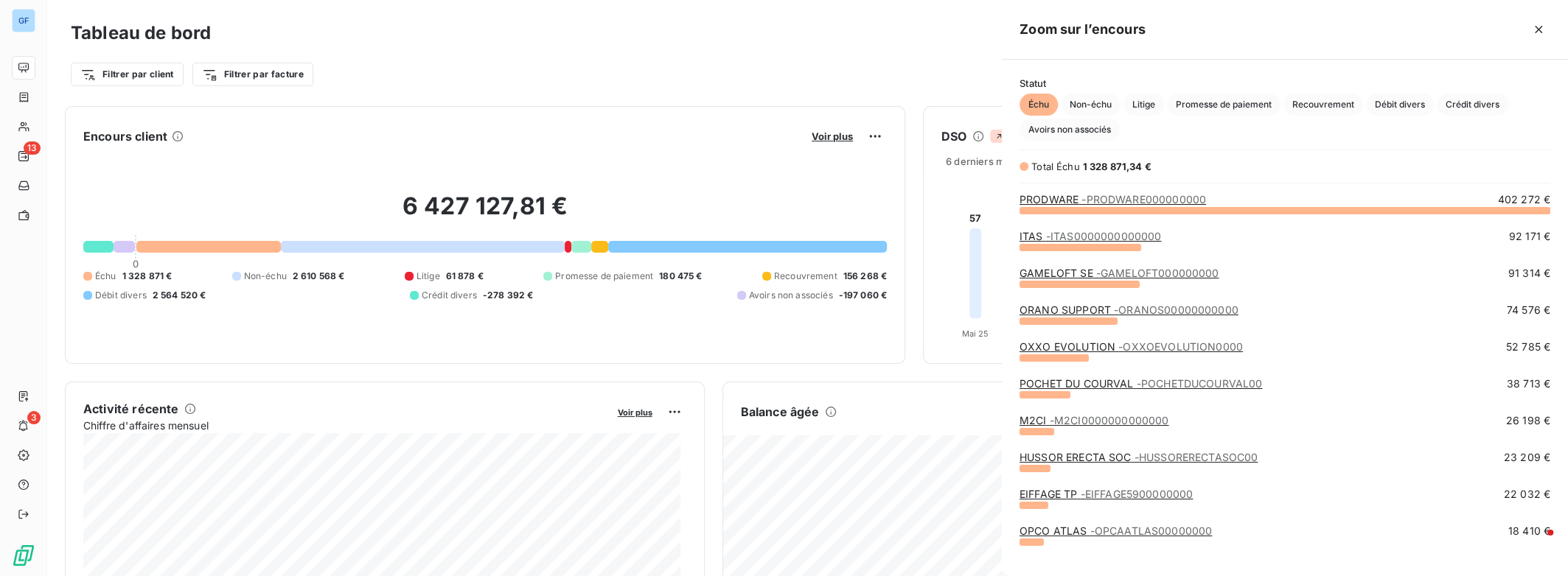
scroll to position [356, 554]
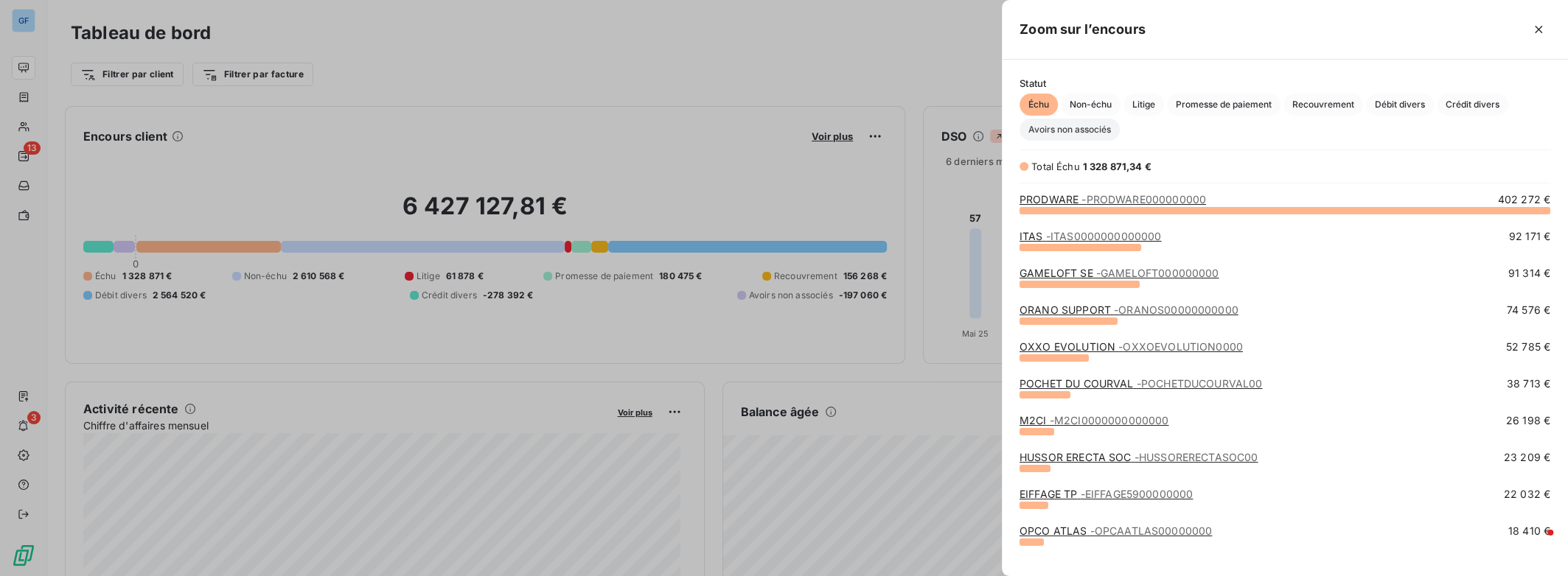
click at [1069, 133] on span "Avoirs non associés" at bounding box center [1069, 129] width 100 height 22
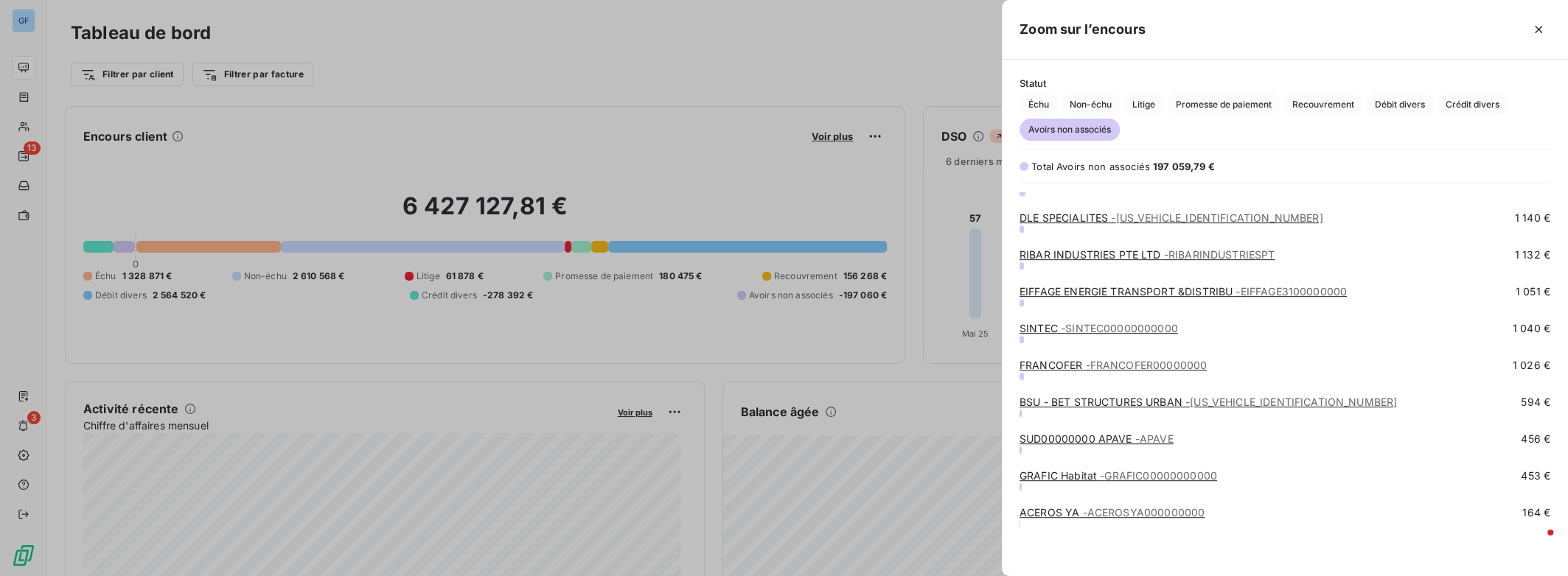
scroll to position [0, 0]
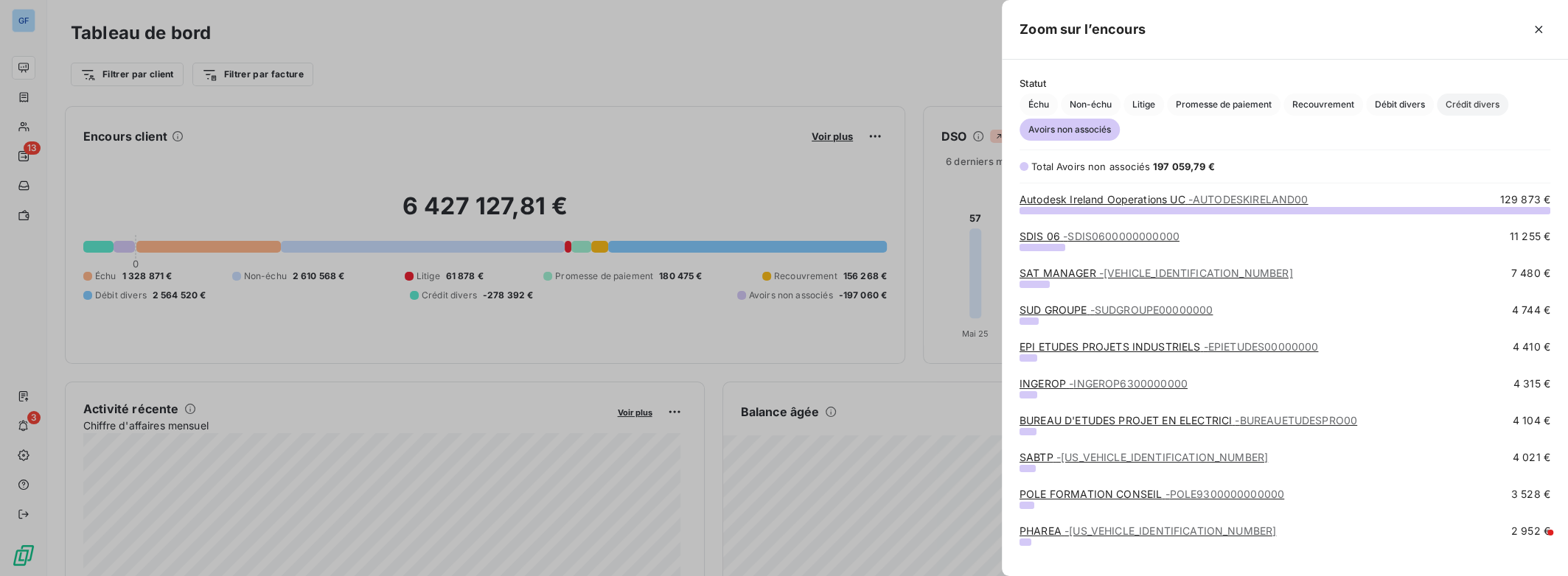
click at [1459, 107] on span "Crédit divers" at bounding box center [1473, 105] width 71 height 22
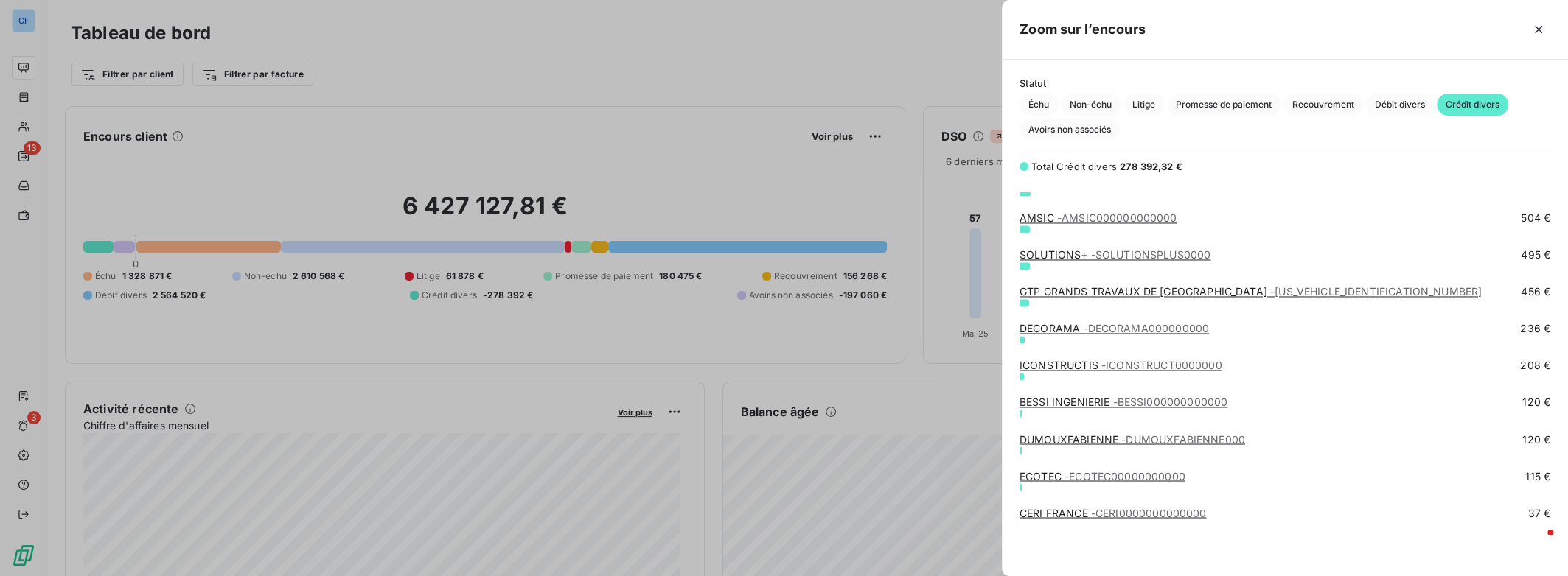
scroll to position [2117, 0]
